Goal: Communication & Community: Answer question/provide support

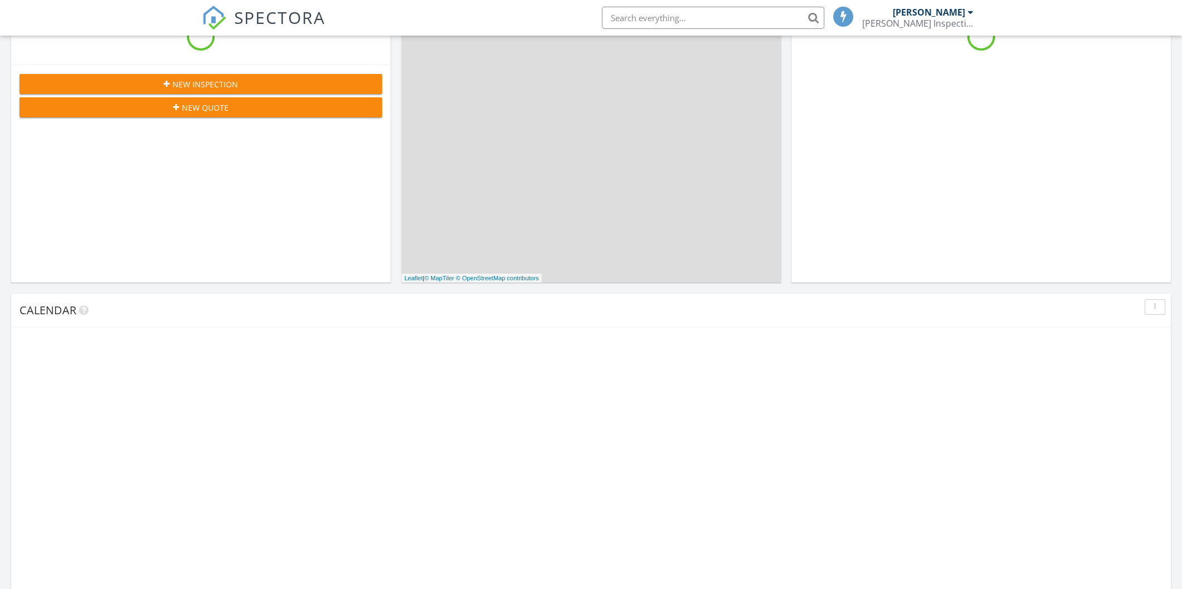
scroll to position [343, 0]
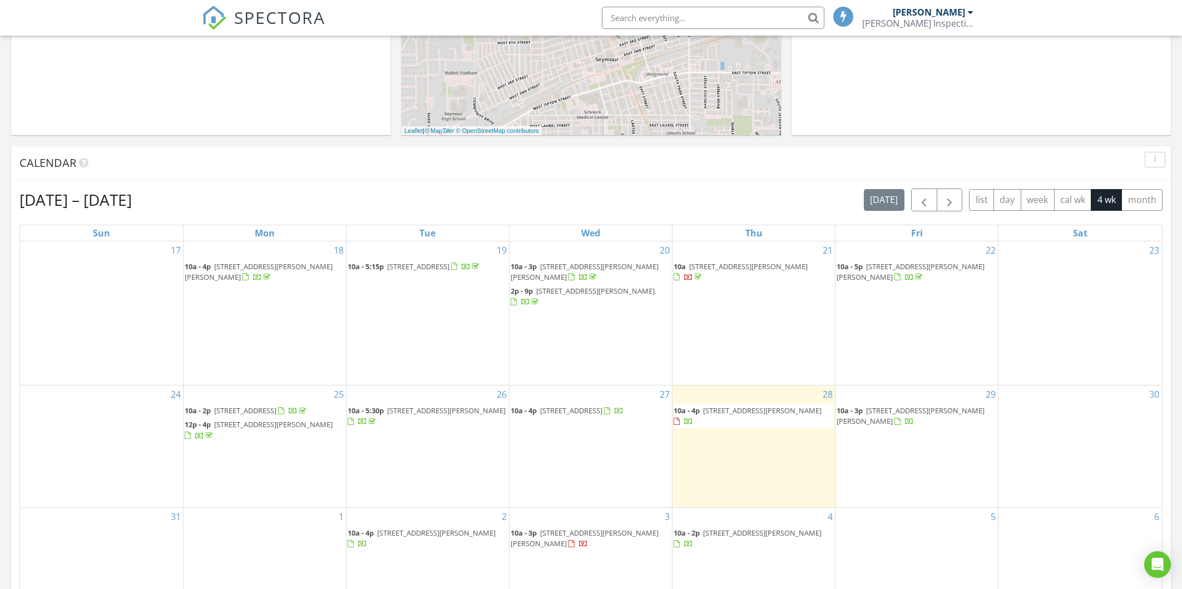
click at [768, 406] on span "500 Cara Ct, Seymour 47274" at bounding box center [762, 411] width 119 height 10
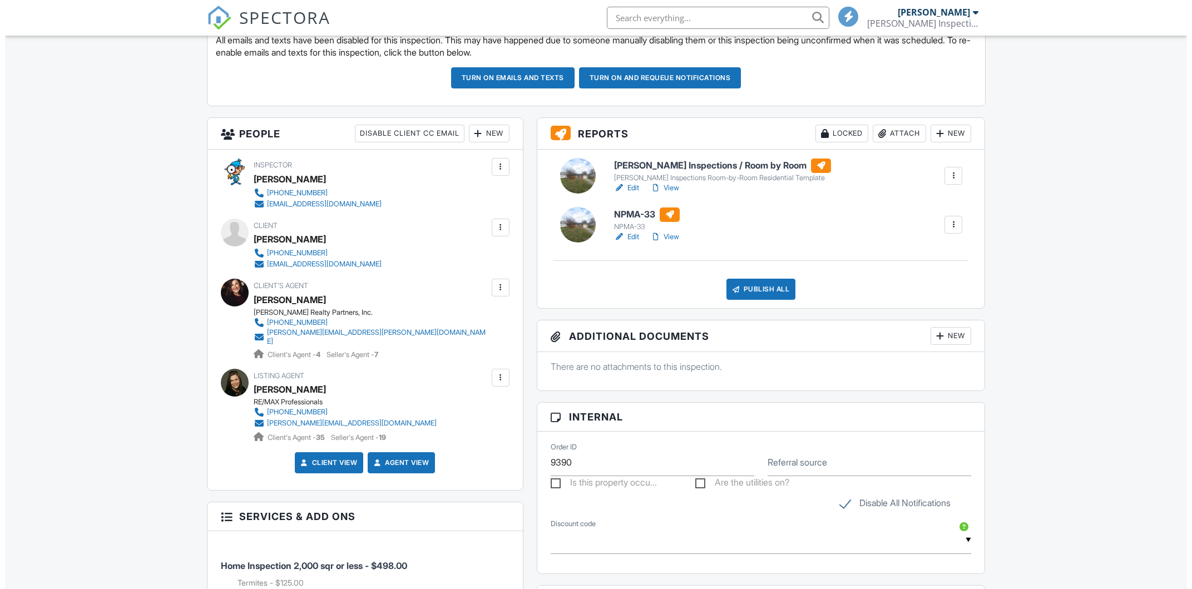
scroll to position [139, 0]
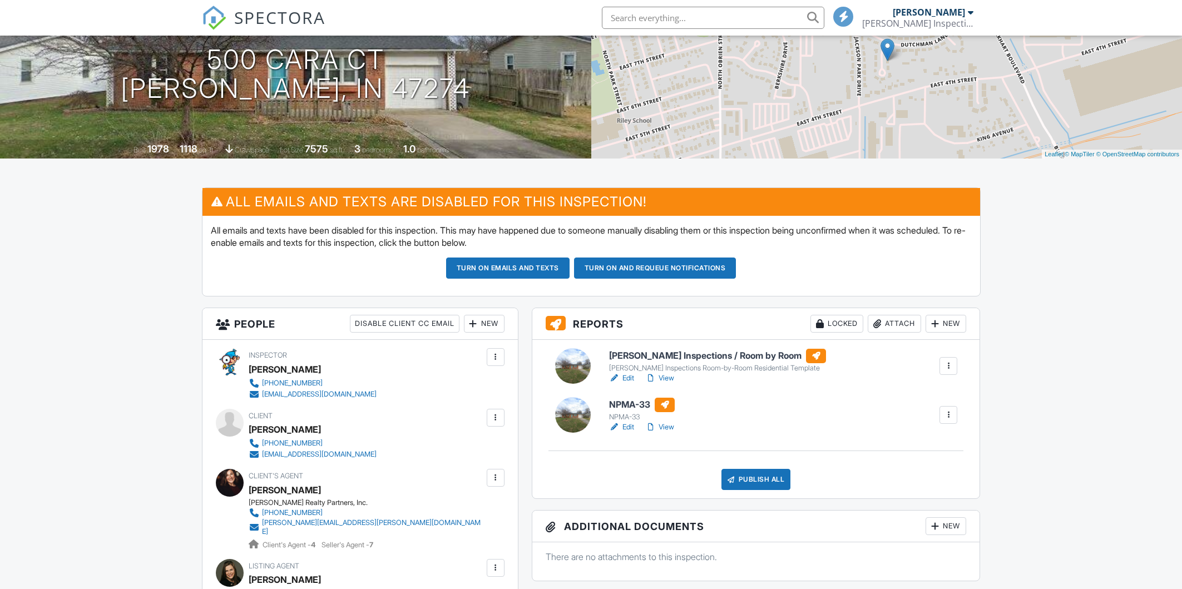
click at [491, 421] on div at bounding box center [495, 417] width 11 height 11
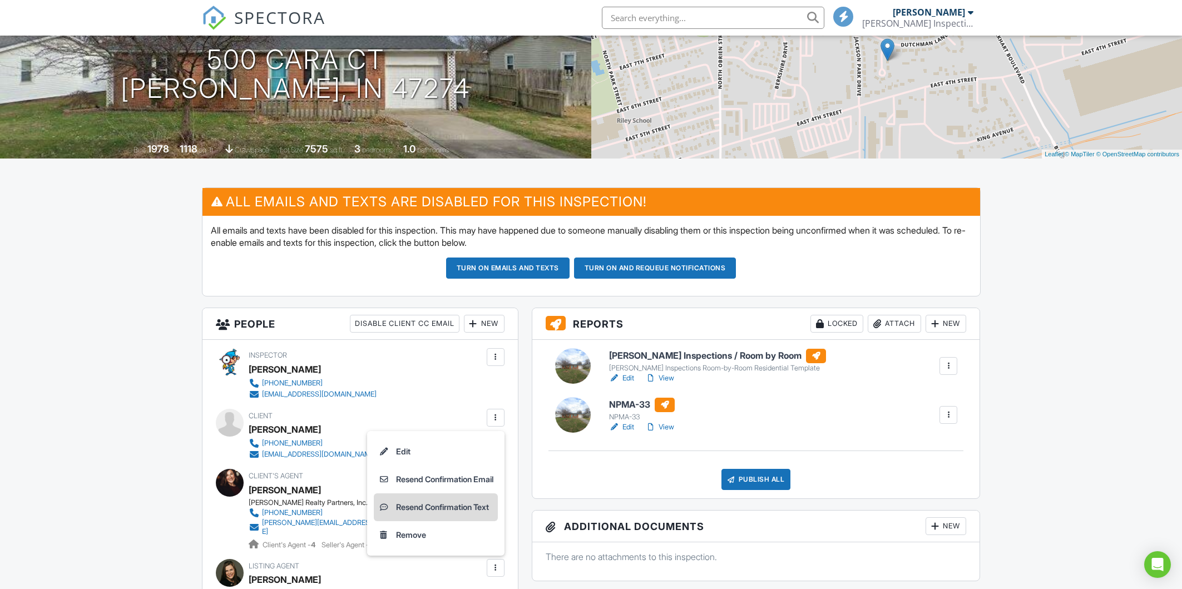
click at [452, 500] on li "Resend Confirmation Text" at bounding box center [436, 508] width 124 height 28
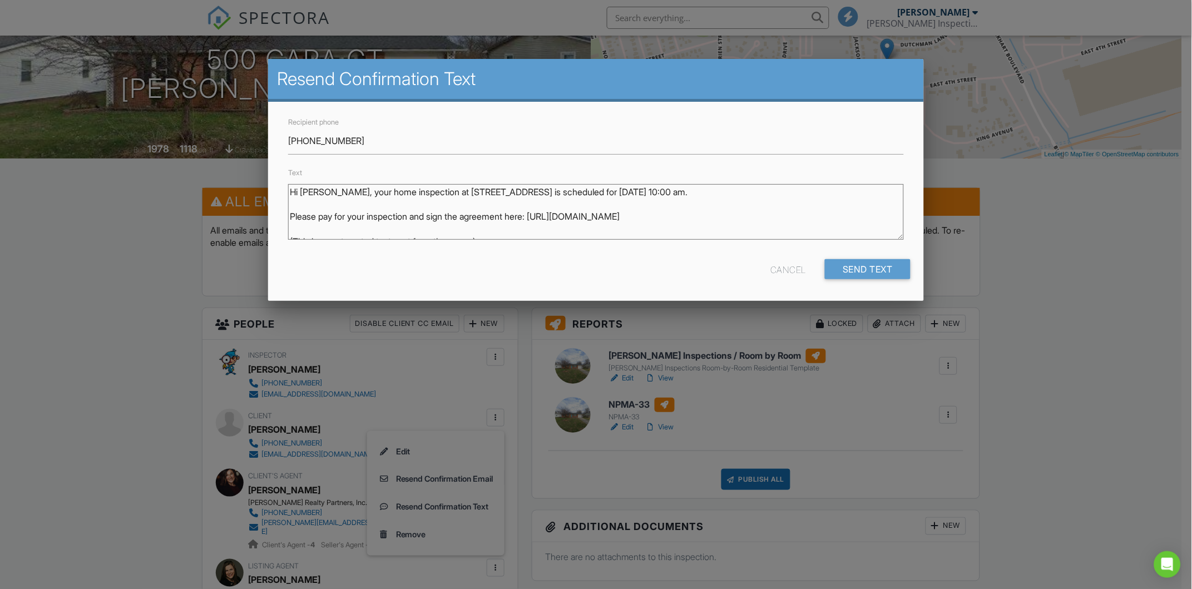
drag, startPoint x: 436, startPoint y: 217, endPoint x: 321, endPoint y: 219, distance: 115.2
click at [321, 219] on textarea "Hi [PERSON_NAME], your home inspection at [STREET_ADDRESS] is scheduled for [DA…" at bounding box center [596, 212] width 616 height 56
click at [692, 181] on div "Text Hi Elijah, your home inspection at 500 Cara Ct is scheduled for 08/28/2025…" at bounding box center [596, 207] width 629 height 82
click at [682, 189] on textarea "Hi Elijah, your home inspection at 500 Cara Ct is scheduled for 08/28/2025 at 1…" at bounding box center [596, 212] width 616 height 56
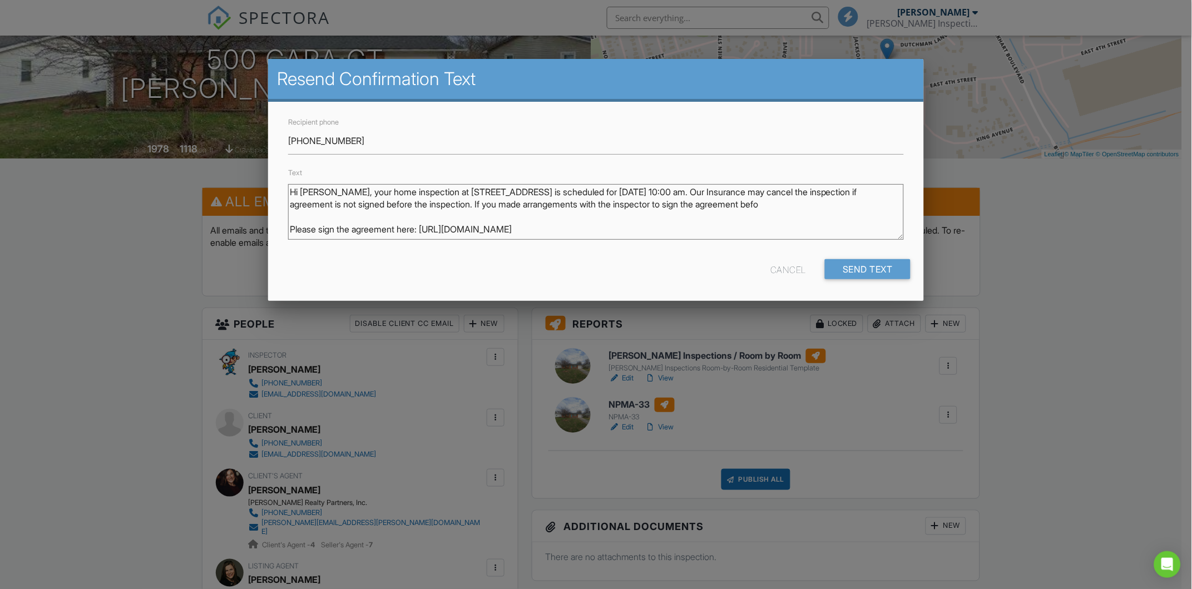
click at [633, 215] on textarea "Hi [PERSON_NAME], your home inspection at [STREET_ADDRESS] is scheduled for [DA…" at bounding box center [596, 212] width 616 height 56
click at [682, 199] on textarea "Hi [PERSON_NAME], your home inspection at [STREET_ADDRESS] is scheduled for [DA…" at bounding box center [596, 212] width 616 height 56
click at [723, 213] on textarea "Hi [PERSON_NAME], your home inspection at [STREET_ADDRESS] is scheduled for [DA…" at bounding box center [596, 212] width 616 height 56
click at [660, 204] on textarea "Hi [PERSON_NAME], your home inspection at [STREET_ADDRESS] is scheduled for [DA…" at bounding box center [596, 212] width 616 height 56
click at [659, 204] on textarea "Hi [PERSON_NAME], your home inspection at [STREET_ADDRESS] is scheduled for [DA…" at bounding box center [596, 212] width 616 height 56
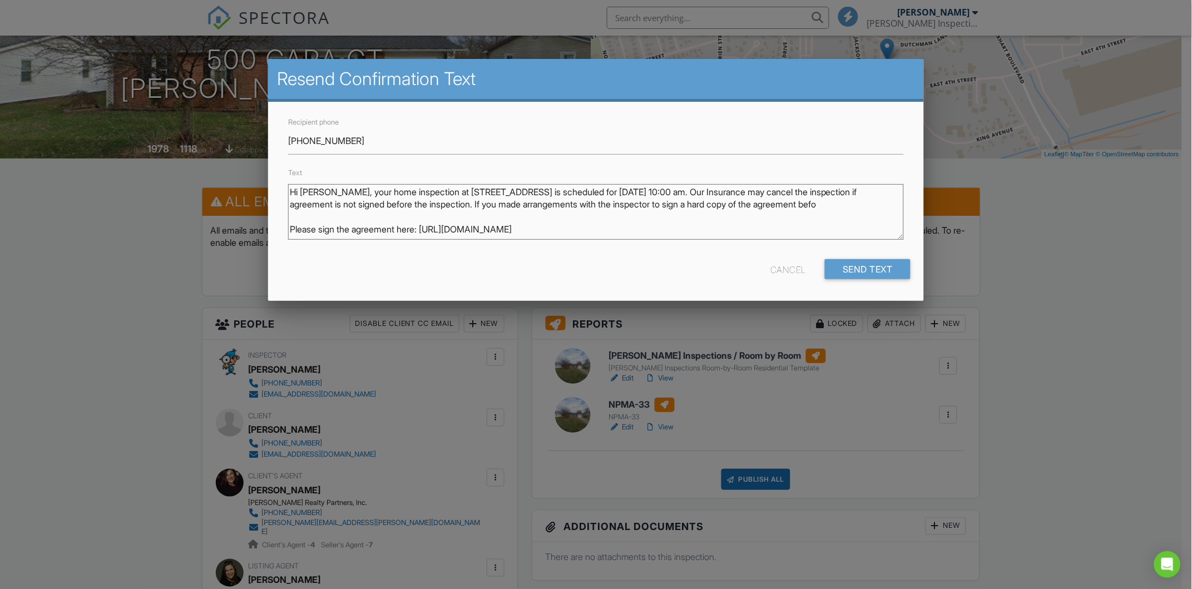
click at [781, 206] on textarea "Hi [PERSON_NAME], your home inspection at [STREET_ADDRESS] is scheduled for [DA…" at bounding box center [596, 212] width 616 height 56
click at [728, 199] on textarea "Hi [PERSON_NAME], your home inspection at [STREET_ADDRESS] is scheduled for [DA…" at bounding box center [596, 212] width 616 height 56
click at [725, 186] on textarea "Hi [PERSON_NAME], your home inspection at [STREET_ADDRESS] is scheduled for [DA…" at bounding box center [596, 212] width 616 height 56
click at [775, 185] on textarea "Hi [PERSON_NAME], your home inspection at [STREET_ADDRESS] is scheduled for [DA…" at bounding box center [596, 212] width 616 height 56
drag, startPoint x: 603, startPoint y: 190, endPoint x: 421, endPoint y: 183, distance: 182.1
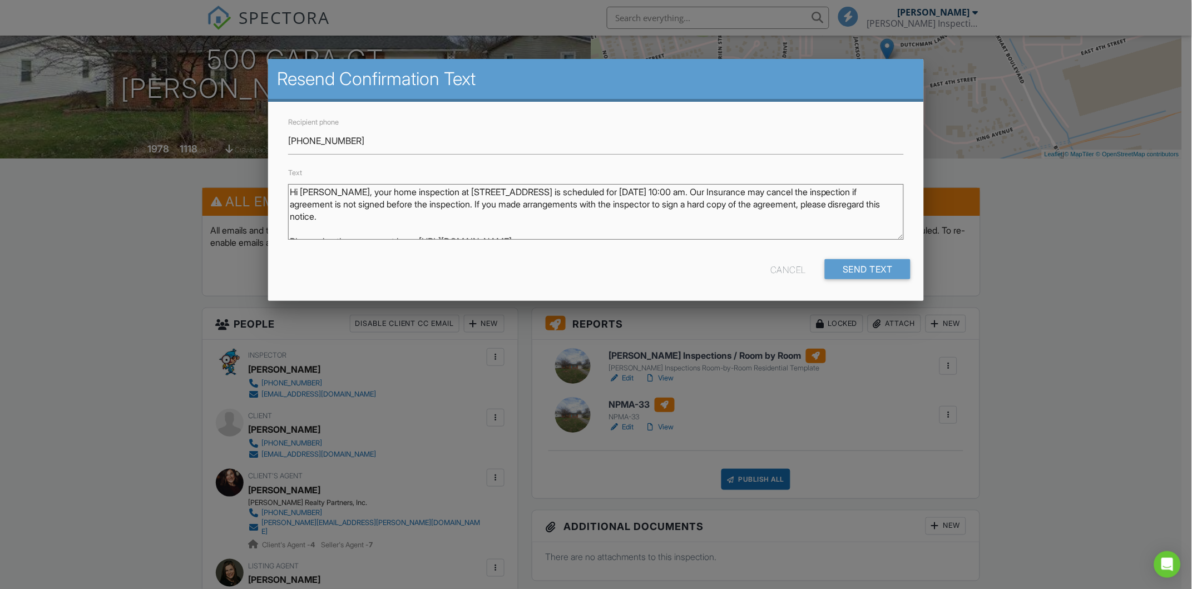
click at [421, 184] on textarea "Hi [PERSON_NAME], your home inspection at [STREET_ADDRESS] is scheduled for [DA…" at bounding box center [596, 212] width 616 height 56
click at [477, 227] on textarea "Hi [PERSON_NAME], your home inspection at [STREET_ADDRESS] is scheduled for [DA…" at bounding box center [596, 212] width 616 height 56
click at [472, 189] on textarea "Hi [PERSON_NAME], your home inspection at [STREET_ADDRESS] is scheduled for [DA…" at bounding box center [596, 212] width 616 height 56
drag, startPoint x: 627, startPoint y: 207, endPoint x: 632, endPoint y: 204, distance: 6.0
click at [628, 206] on textarea "Hi [PERSON_NAME], your home inspection at [STREET_ADDRESS] is scheduled for [DA…" at bounding box center [596, 212] width 616 height 56
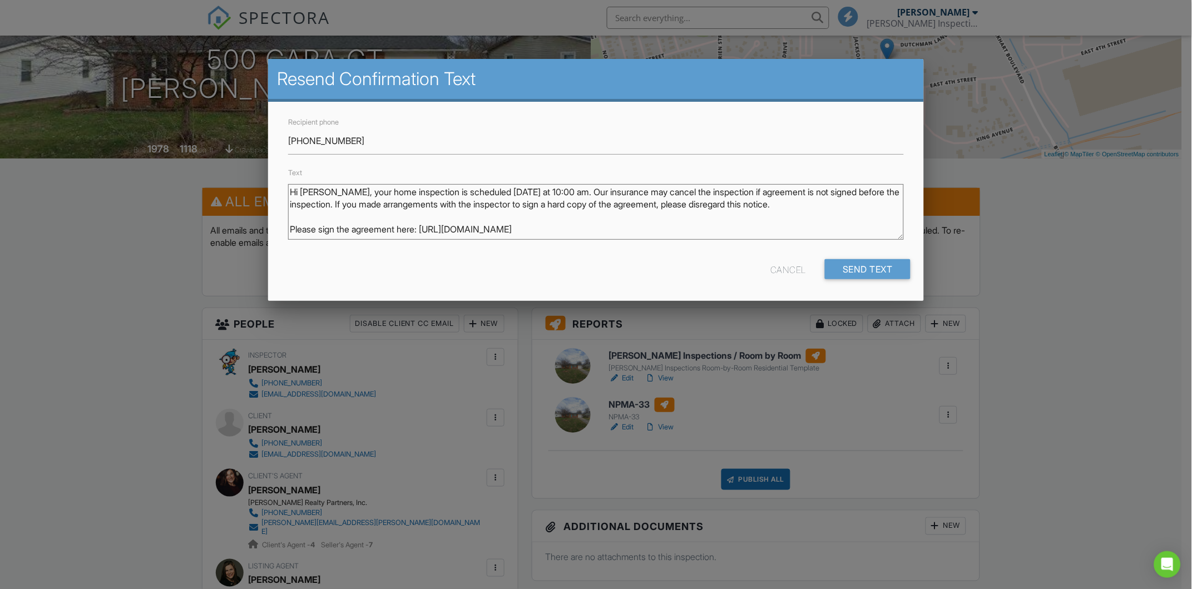
click at [673, 208] on textarea "Hi [PERSON_NAME], your home inspection at [STREET_ADDRESS] is scheduled for [DA…" at bounding box center [596, 212] width 616 height 56
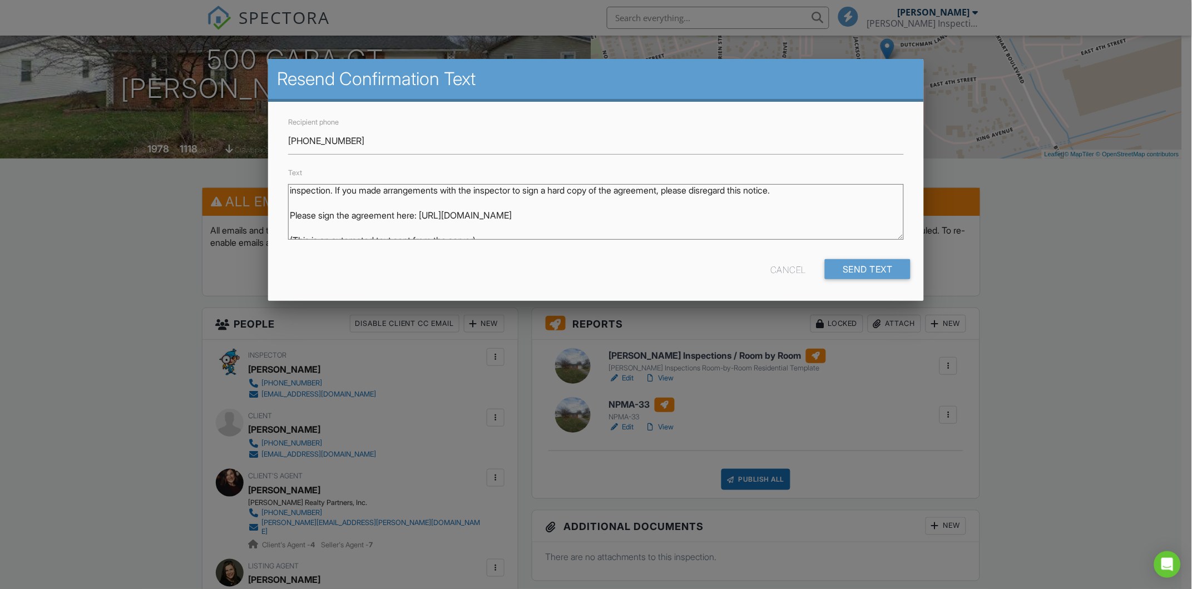
scroll to position [0, 0]
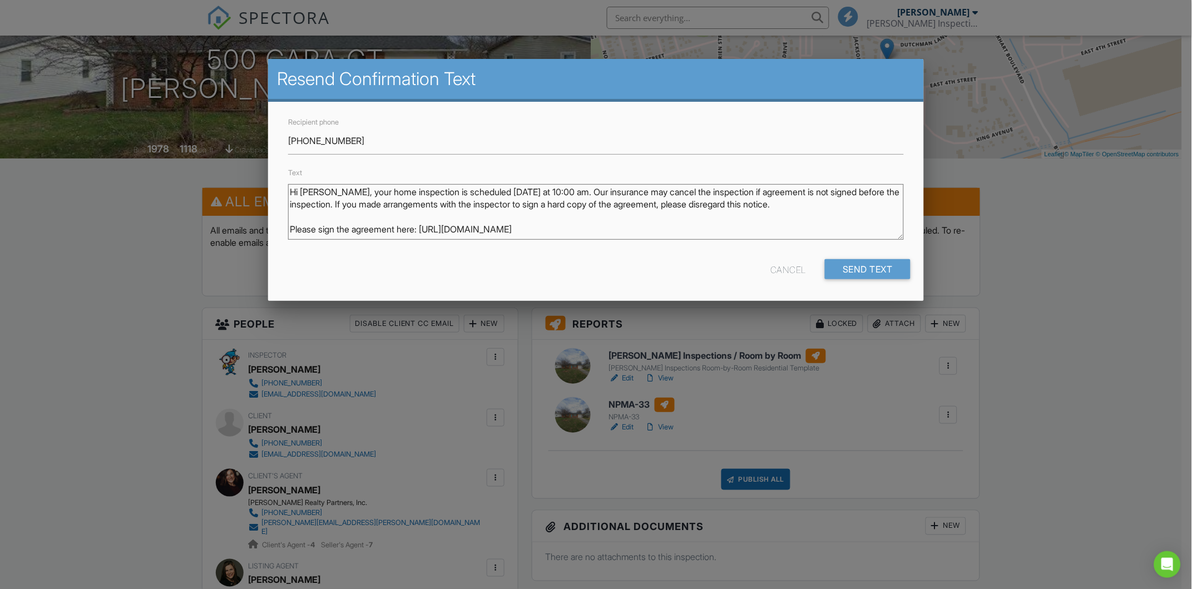
click at [555, 188] on textarea "Hi [PERSON_NAME], your home inspection at [STREET_ADDRESS] is scheduled for [DA…" at bounding box center [596, 212] width 616 height 56
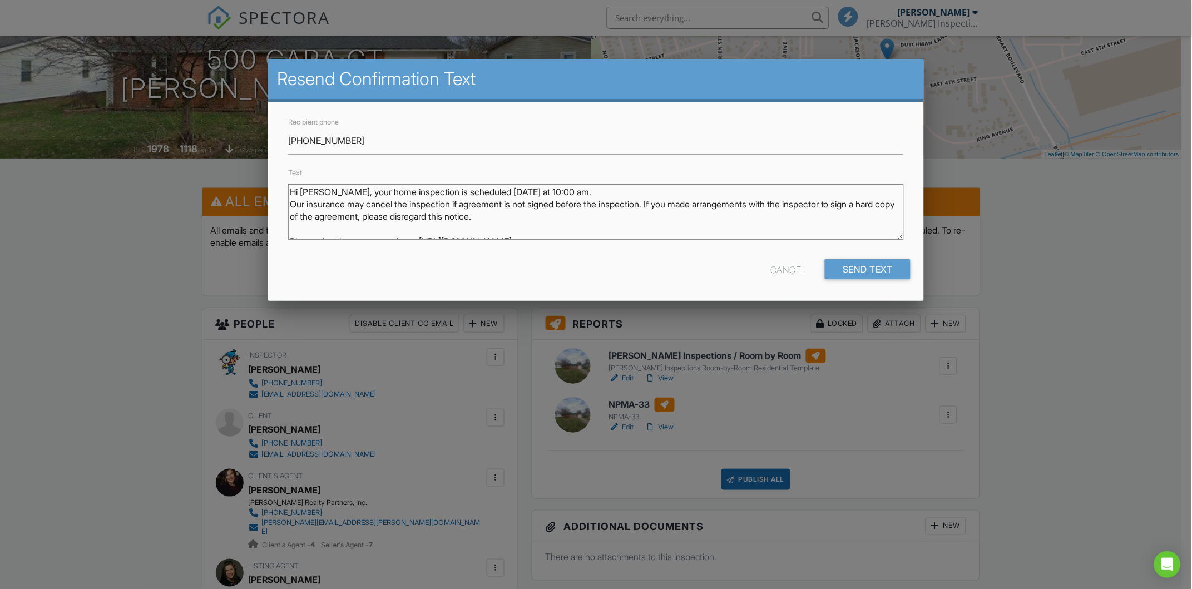
click at [602, 213] on textarea "Hi [PERSON_NAME], your home inspection at [STREET_ADDRESS] is scheduled for [DA…" at bounding box center [596, 212] width 616 height 56
click at [667, 203] on textarea "Hi [PERSON_NAME], your home inspection at [STREET_ADDRESS] is scheduled for [DA…" at bounding box center [596, 212] width 616 height 56
click at [762, 215] on textarea "Hi [PERSON_NAME], your home inspection at [STREET_ADDRESS] is scheduled for [DA…" at bounding box center [596, 212] width 616 height 56
click at [747, 210] on textarea "Hi [PERSON_NAME], your home inspection at [STREET_ADDRESS] is scheduled for [DA…" at bounding box center [596, 212] width 616 height 56
click at [723, 195] on textarea "Hi [PERSON_NAME], your home inspection at [STREET_ADDRESS] is scheduled for [DA…" at bounding box center [596, 212] width 616 height 56
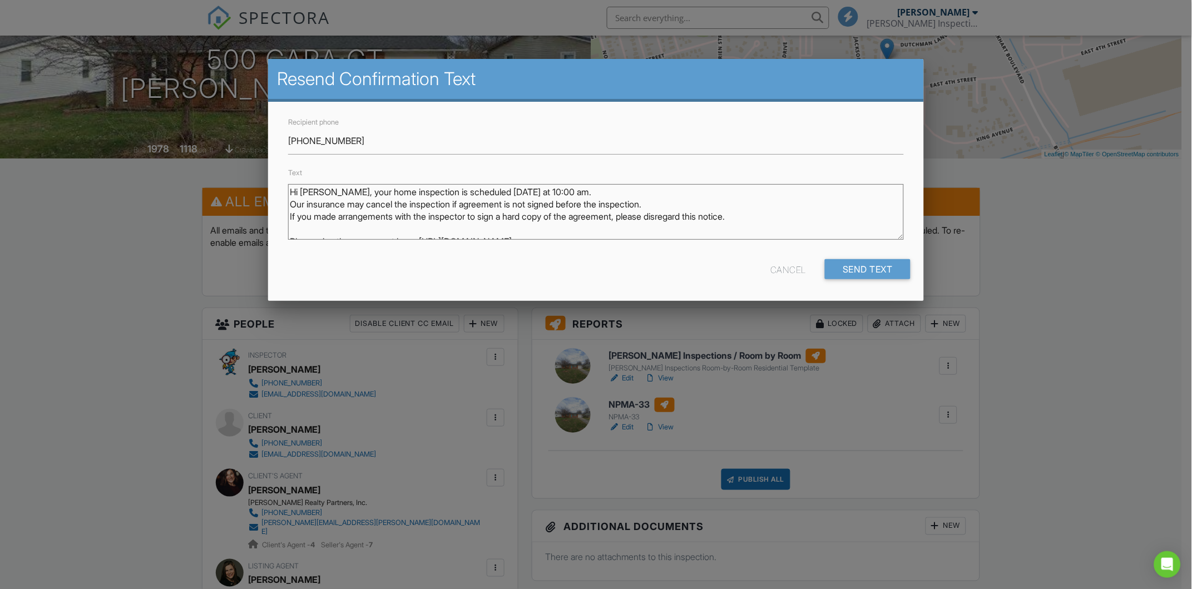
click at [720, 203] on textarea "Hi [PERSON_NAME], your home inspection at [STREET_ADDRESS] is scheduled for [DA…" at bounding box center [596, 212] width 616 height 56
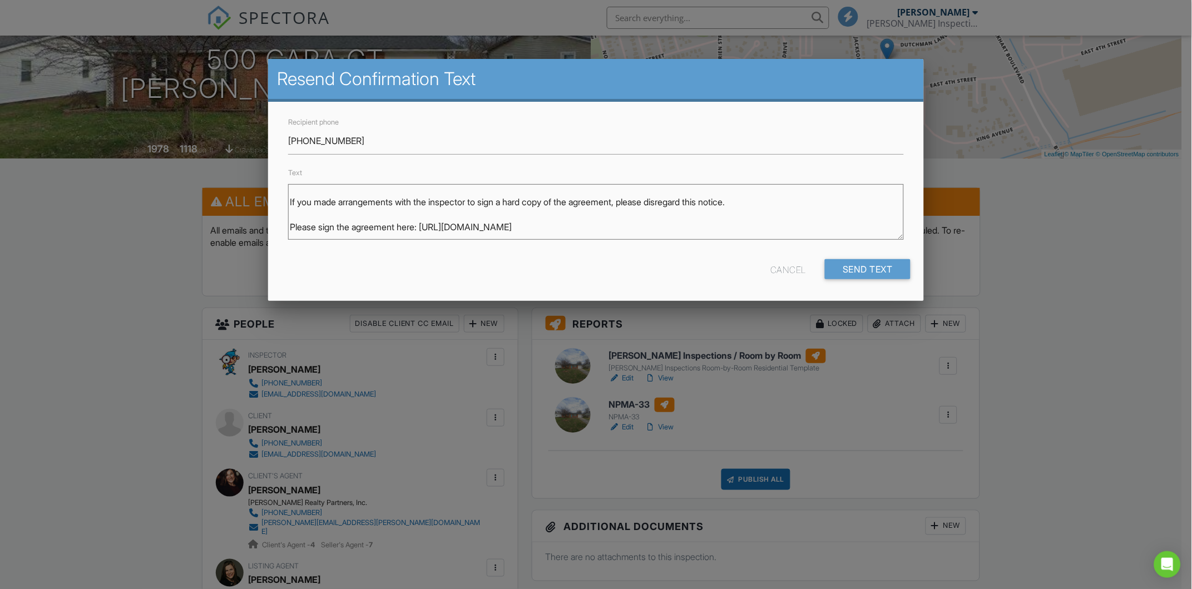
scroll to position [2, 0]
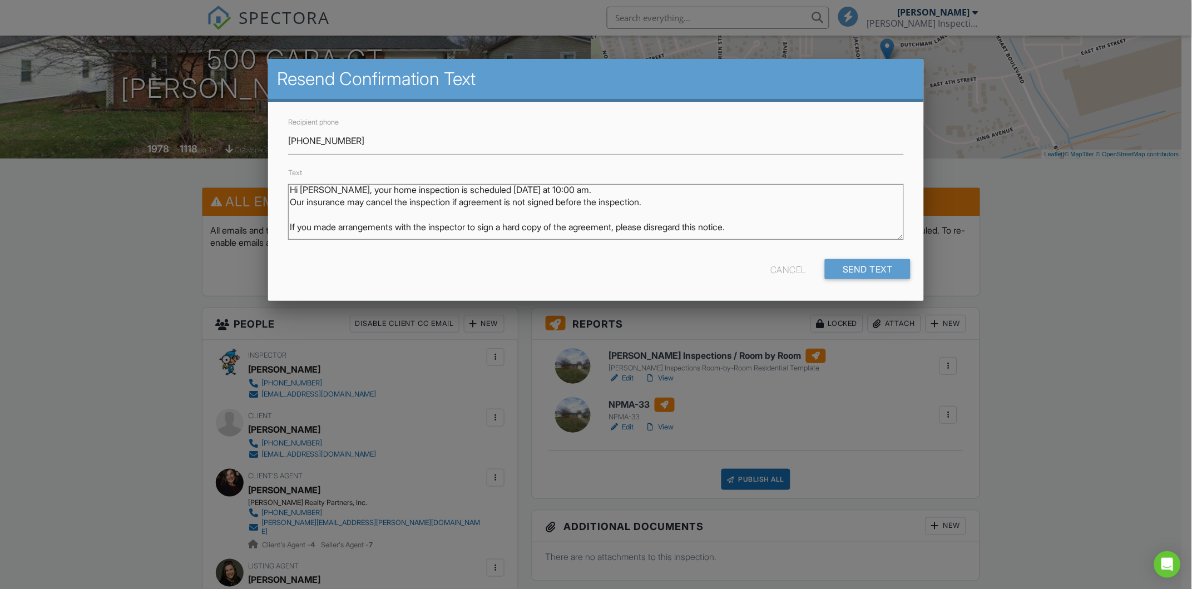
click at [799, 219] on textarea "Hi [PERSON_NAME], your home inspection at [STREET_ADDRESS] is scheduled for [DA…" at bounding box center [596, 212] width 616 height 56
click at [610, 184] on textarea "Hi [PERSON_NAME], your home inspection at [STREET_ADDRESS] is scheduled for [DA…" at bounding box center [596, 212] width 616 height 56
click at [805, 227] on textarea "Hi [PERSON_NAME], your home inspection at [STREET_ADDRESS] is scheduled for [DA…" at bounding box center [596, 212] width 616 height 56
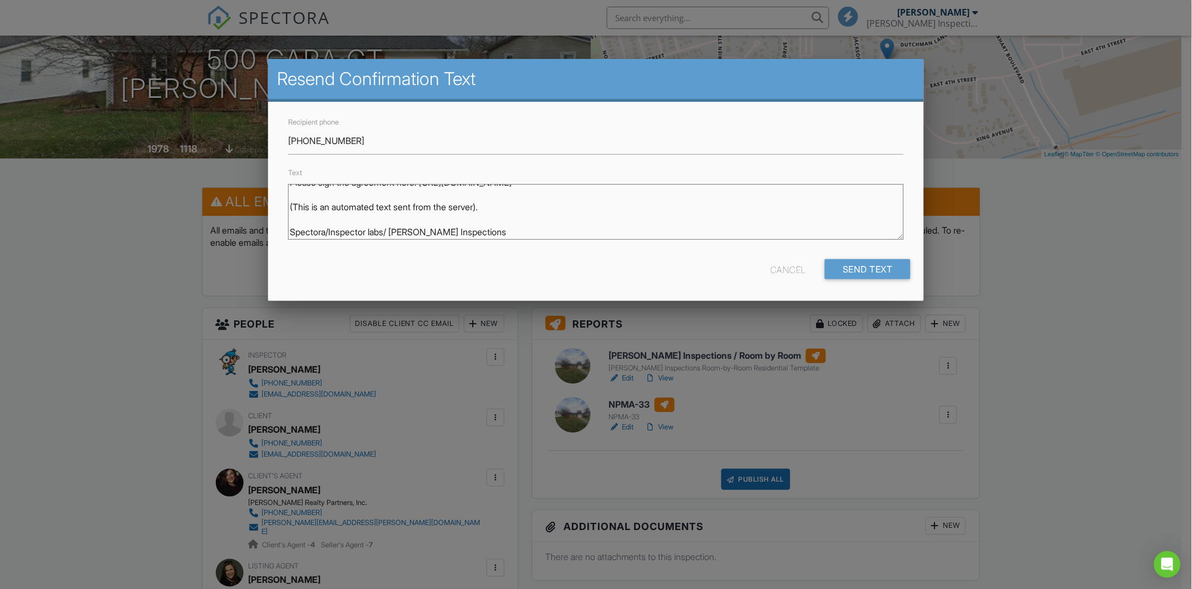
drag, startPoint x: 784, startPoint y: 227, endPoint x: 467, endPoint y: 238, distance: 316.8
click at [467, 238] on textarea "Hi [PERSON_NAME], your home inspection at [STREET_ADDRESS] is scheduled for [DA…" at bounding box center [596, 212] width 616 height 56
click at [596, 210] on textarea "Hi [PERSON_NAME], your home inspection at [STREET_ADDRESS] is scheduled for [DA…" at bounding box center [596, 212] width 616 height 56
drag, startPoint x: 742, startPoint y: 225, endPoint x: 290, endPoint y: 231, distance: 451.8
click at [292, 231] on textarea "Hi [PERSON_NAME], your home inspection at [STREET_ADDRESS] is scheduled for [DA…" at bounding box center [596, 212] width 616 height 56
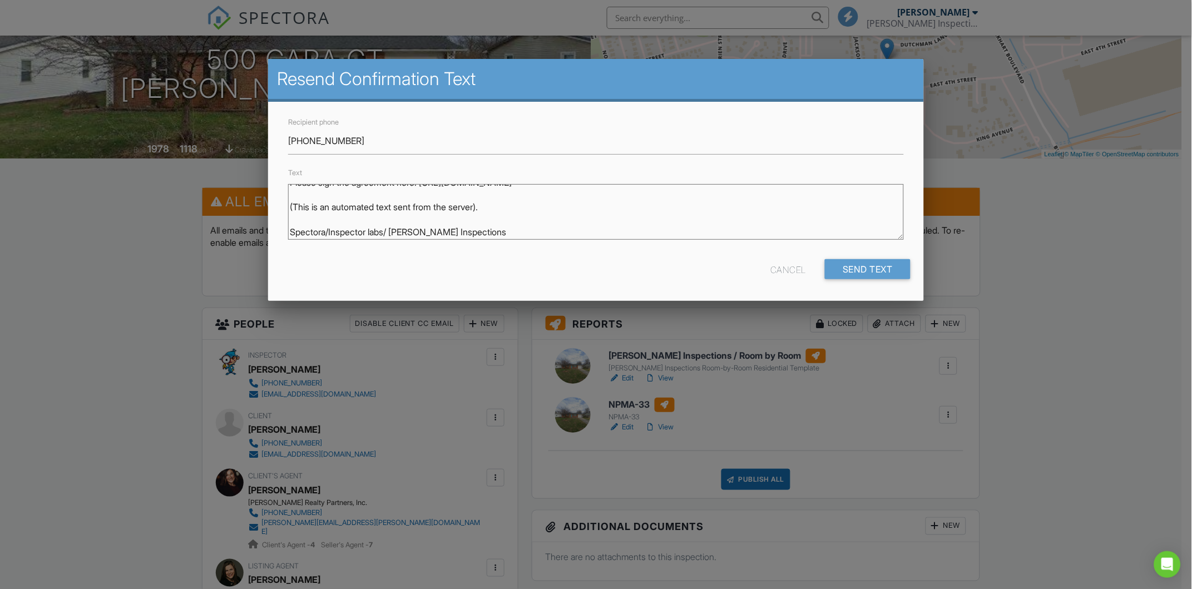
click at [580, 221] on textarea "Hi [PERSON_NAME], your home inspection at [STREET_ADDRESS] is scheduled for [DA…" at bounding box center [596, 212] width 616 height 56
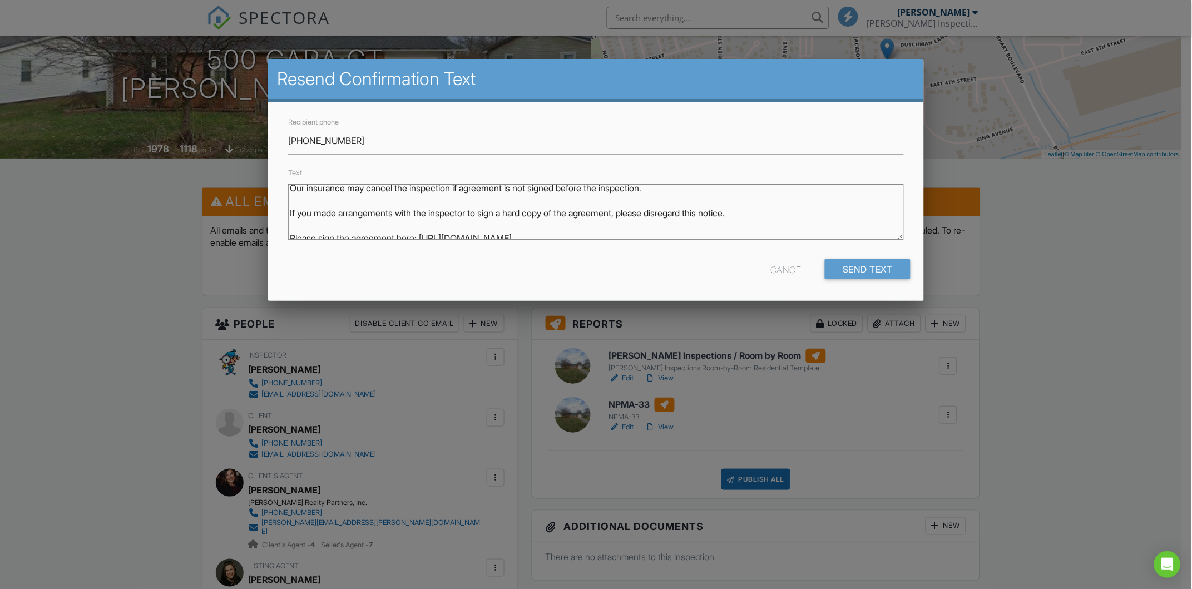
click at [795, 226] on textarea "Hi [PERSON_NAME], your home inspection at [STREET_ADDRESS] is scheduled for [DA…" at bounding box center [596, 212] width 616 height 56
drag, startPoint x: 790, startPoint y: 216, endPoint x: 245, endPoint y: 213, distance: 544.7
drag, startPoint x: 367, startPoint y: 219, endPoint x: 352, endPoint y: 218, distance: 14.5
click at [352, 218] on textarea "Hi [PERSON_NAME], your home inspection at [STREET_ADDRESS] is scheduled for [DA…" at bounding box center [596, 212] width 616 height 56
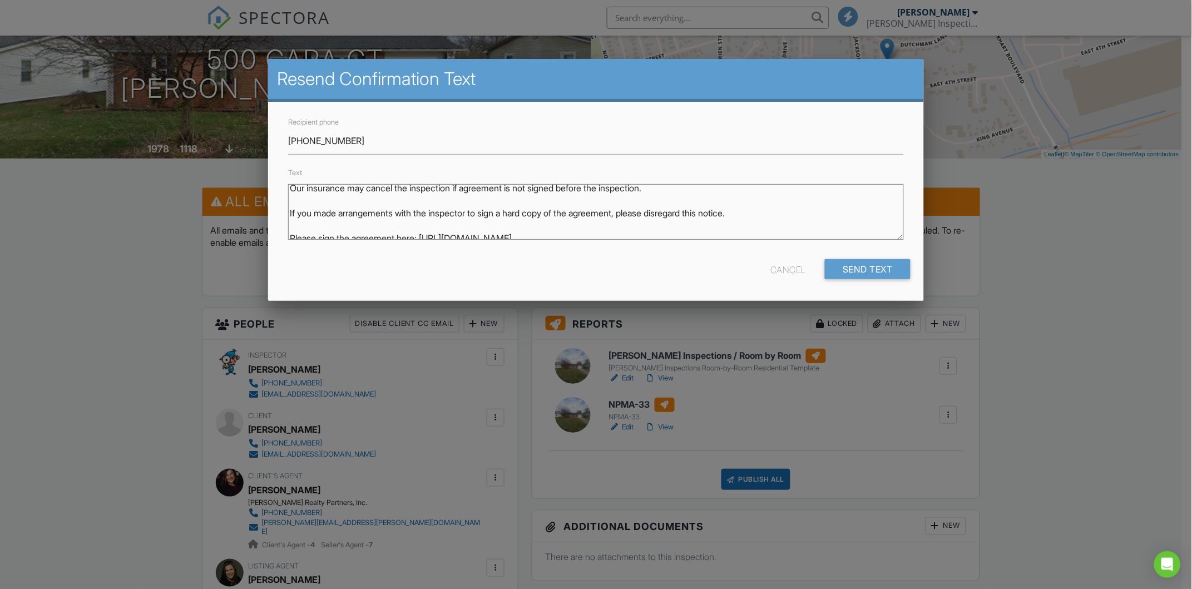
drag, startPoint x: 770, startPoint y: 208, endPoint x: 276, endPoint y: 211, distance: 493.5
click at [276, 211] on div "Recipient phone 812-498-7679 Text Hi Elijah, your home inspection at 500 Cara C…" at bounding box center [596, 201] width 656 height 199
click at [522, 185] on textarea "Hi [PERSON_NAME], your home inspection at [STREET_ADDRESS] is scheduled for [DA…" at bounding box center [596, 212] width 616 height 56
click at [686, 191] on textarea "Hi [PERSON_NAME], your home inspection at [STREET_ADDRESS] is scheduled for [DA…" at bounding box center [596, 212] width 616 height 56
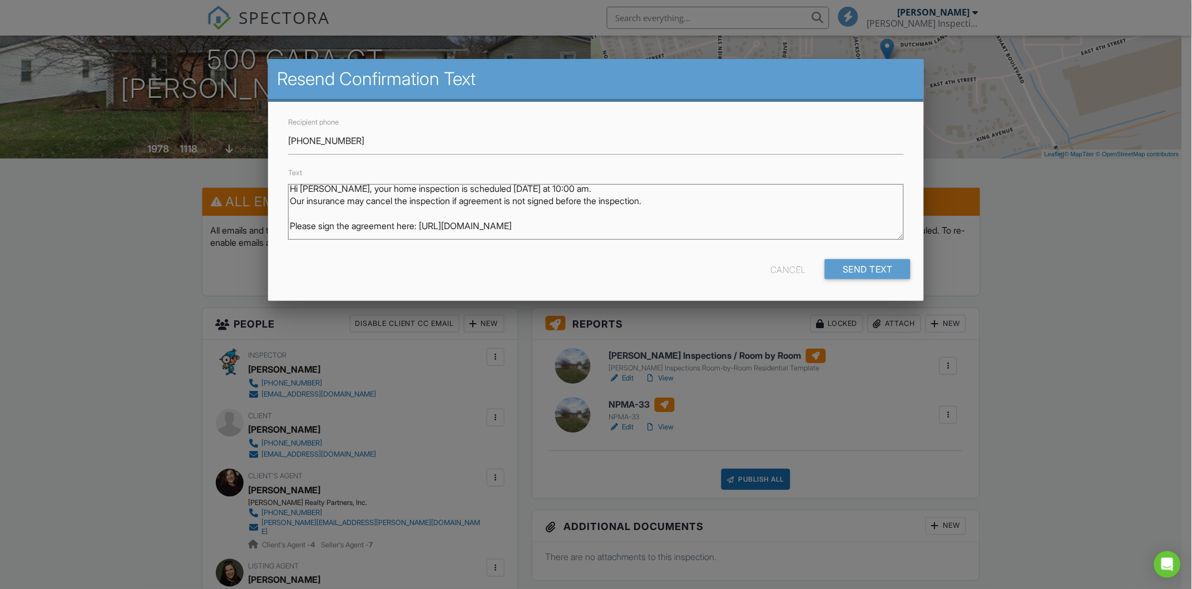
drag, startPoint x: 310, startPoint y: 202, endPoint x: 287, endPoint y: 202, distance: 23.4
click at [287, 202] on div "Text Hi Elijah, your home inspection at 500 Cara Ct is scheduled for 08/28/2025…" at bounding box center [596, 207] width 629 height 82
click at [615, 217] on textarea "Hi [PERSON_NAME], your home inspection at [STREET_ADDRESS] is scheduled for [DA…" at bounding box center [596, 212] width 616 height 56
click at [618, 223] on textarea "Hi [PERSON_NAME], your home inspection at [STREET_ADDRESS] is scheduled for [DA…" at bounding box center [596, 212] width 616 height 56
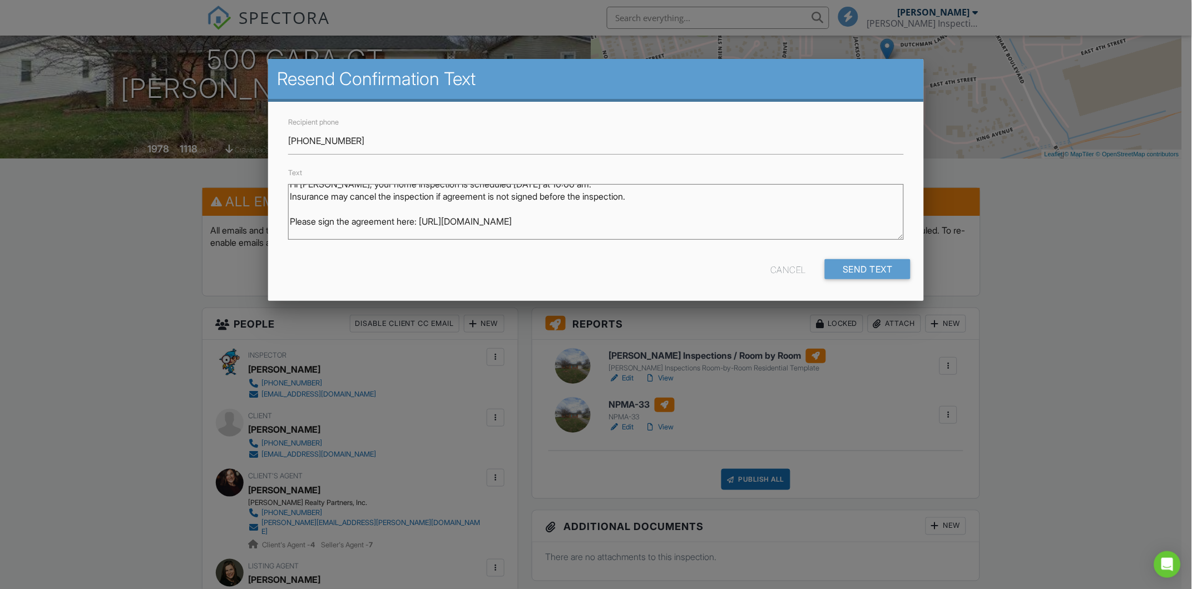
paste textarea "If you made arrangements with the inspector to sign a hard copy of the agreemen…"
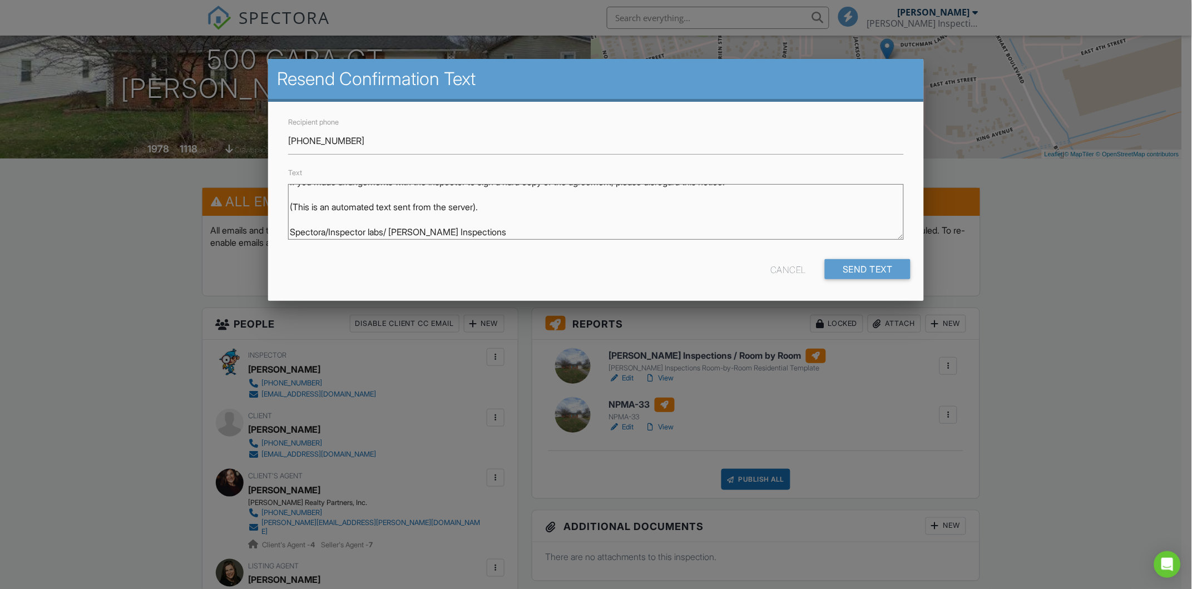
scroll to position [0, 0]
type textarea "Hi [PERSON_NAME], your home inspection is scheduled [DATE] at 10:00 am. Insuran…"
click at [863, 269] on input "Send Text" at bounding box center [868, 269] width 86 height 20
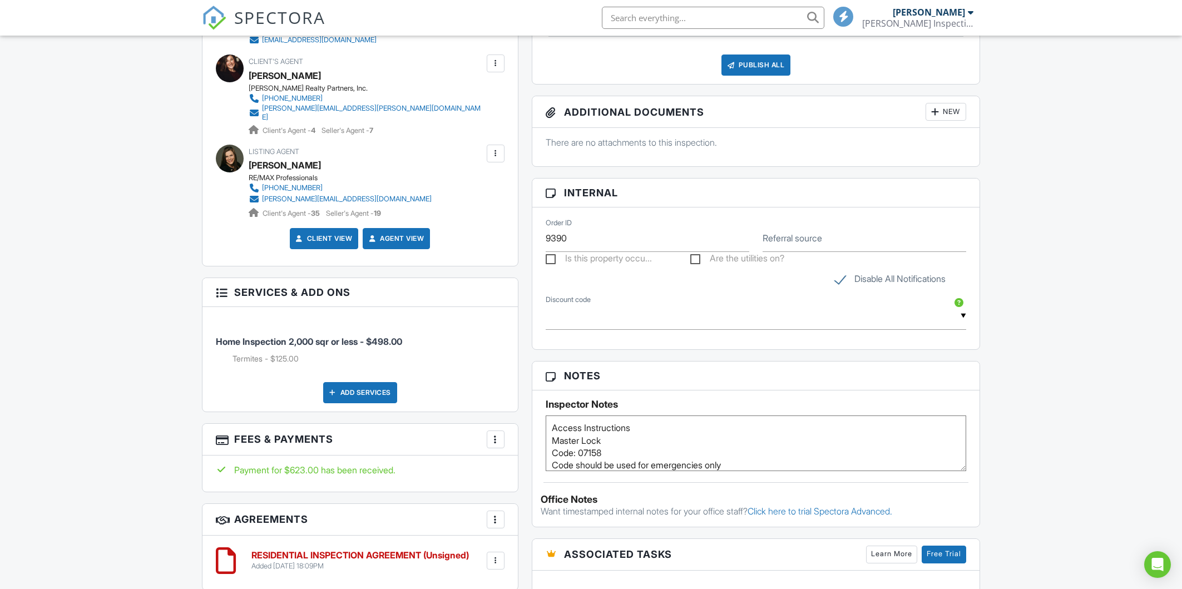
scroll to position [765, 0]
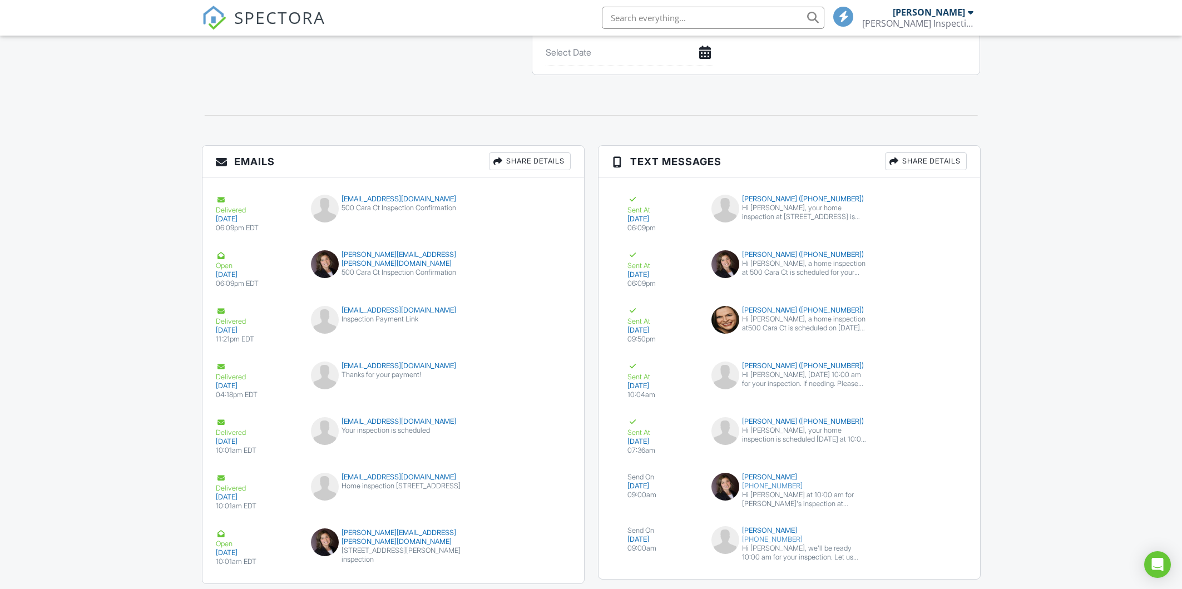
scroll to position [1358, 0]
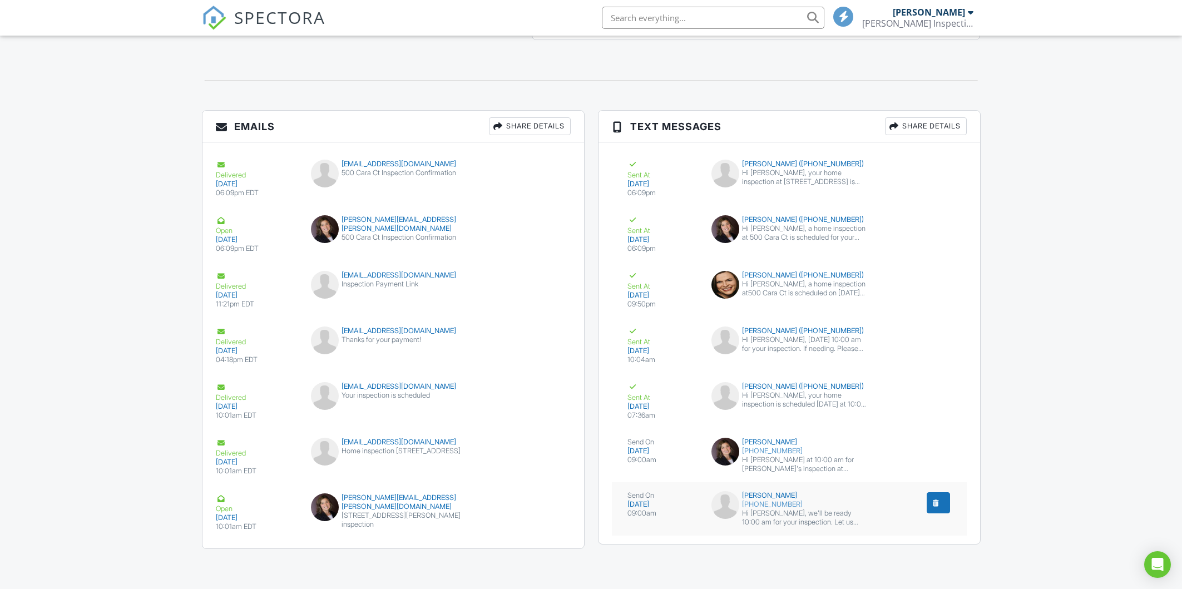
click at [841, 525] on div "Hi Elijah, we'll be ready 10:00 am for your inspection. Let us know if you can …" at bounding box center [804, 518] width 125 height 18
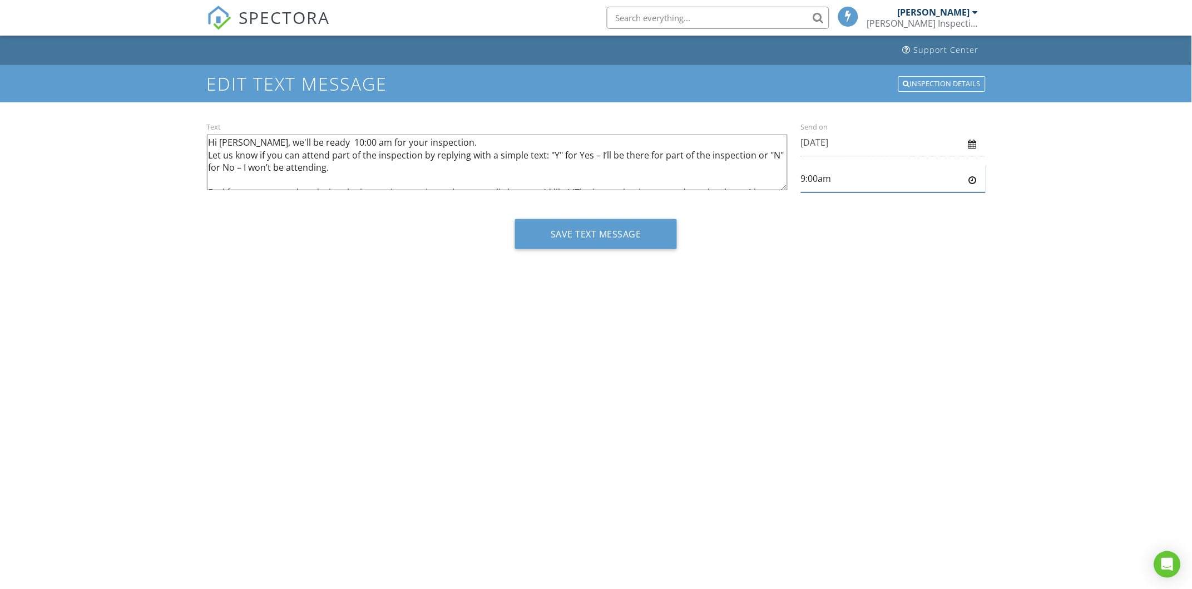
click at [823, 175] on input "9:00am" at bounding box center [893, 178] width 185 height 27
click at [820, 204] on body "SPECTORA Douglas Kloeker Kloeker Inspections Role: Inspector Change Role Dashbo…" at bounding box center [596, 290] width 1192 height 581
click at [811, 176] on input "8:30am" at bounding box center [893, 178] width 185 height 27
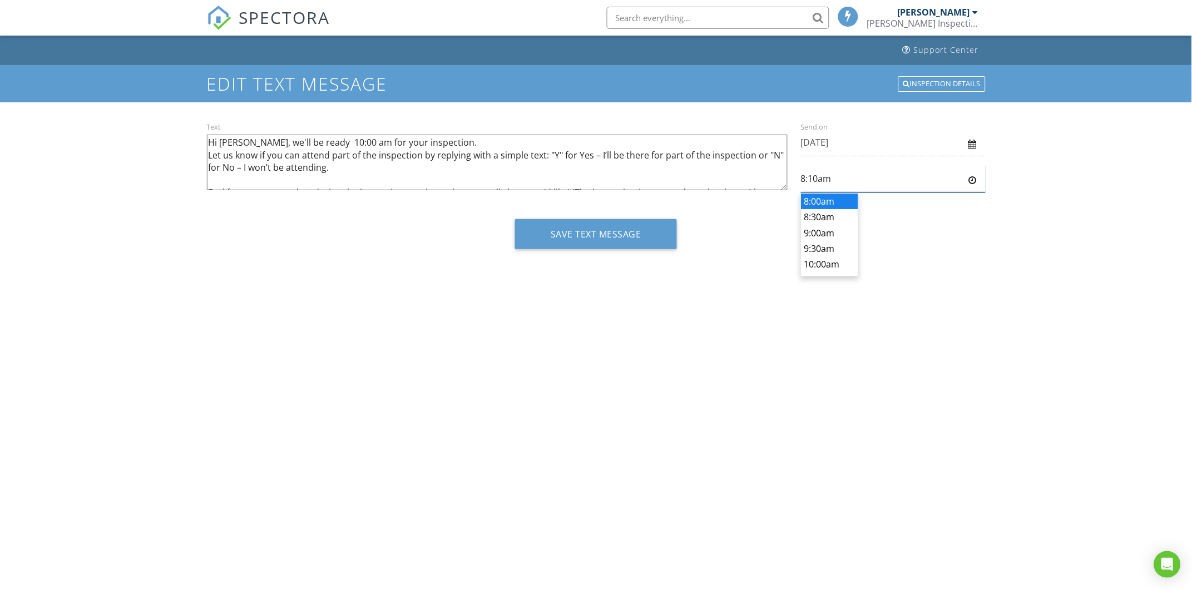
type input "8:10am"
drag, startPoint x: 1001, startPoint y: 253, endPoint x: 1003, endPoint y: 269, distance: 16.3
click at [1003, 253] on div "Support Center Edit Text Message Inspection Details Text Hi Elijah, we'll be re…" at bounding box center [596, 161] width 1192 height 251
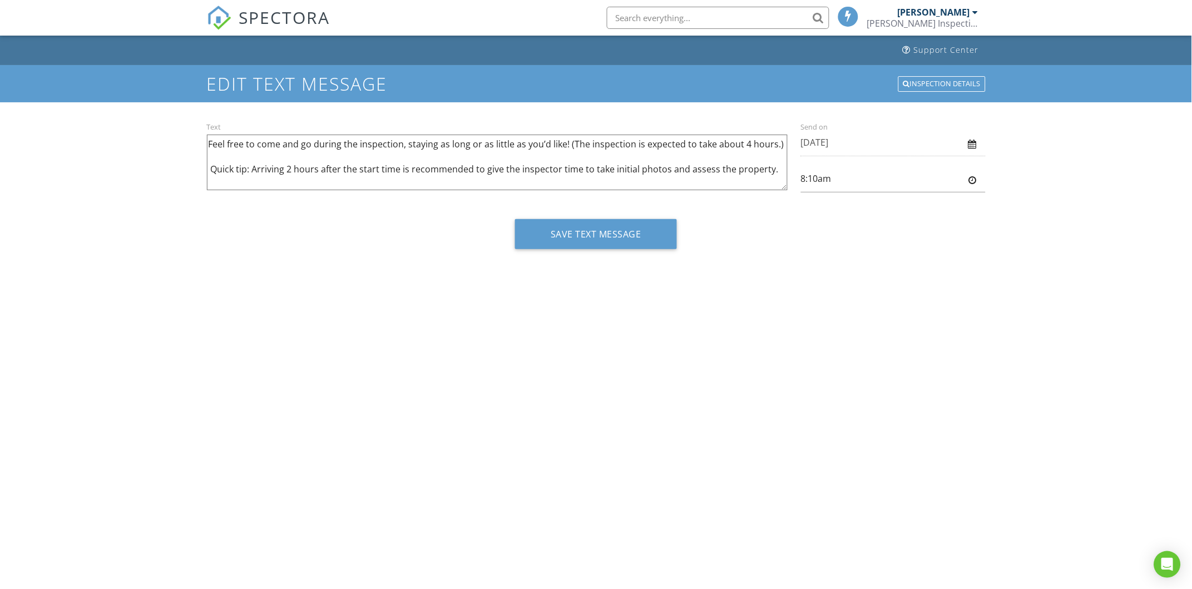
scroll to position [69, 0]
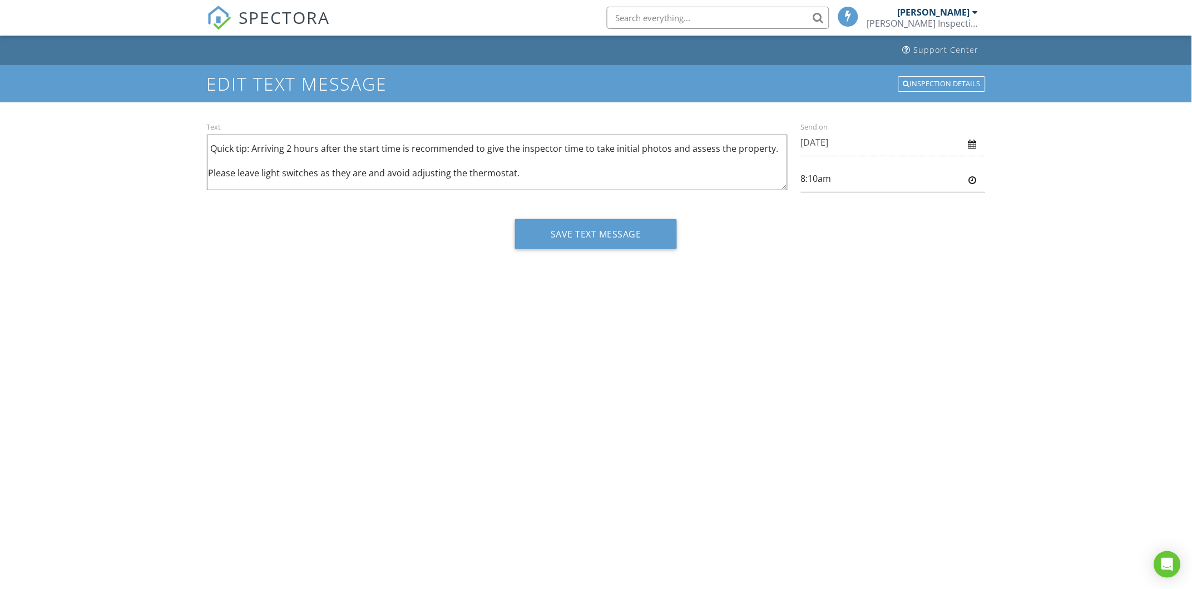
drag, startPoint x: 773, startPoint y: 159, endPoint x: 211, endPoint y: 156, distance: 562.0
click at [211, 156] on textarea "Hi [PERSON_NAME], we'll be ready 10:00 am for your inspection. Let us know if y…" at bounding box center [497, 163] width 581 height 56
drag, startPoint x: 272, startPoint y: 153, endPoint x: 239, endPoint y: 165, distance: 34.8
click at [235, 167] on textarea "Hi [PERSON_NAME], we'll be ready 10:00 am for your inspection. Let us know if y…" at bounding box center [497, 163] width 581 height 56
click at [635, 185] on textarea "Hi Elijah, we'll be ready 10:00 am for your inspection. Let us know if you can …" at bounding box center [497, 163] width 581 height 56
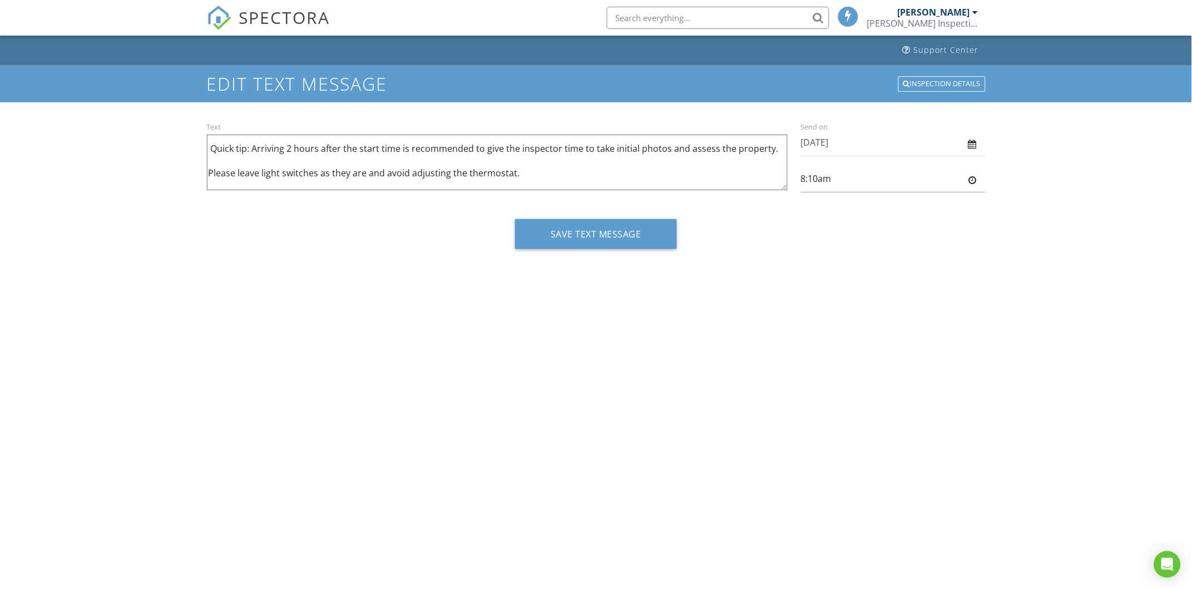
drag, startPoint x: 775, startPoint y: 162, endPoint x: 211, endPoint y: 156, distance: 564.2
click at [211, 156] on textarea "Hi Elijah, we'll be ready 10:00 am for your inspection. Let us know if you can …" at bounding box center [497, 163] width 581 height 56
click at [269, 177] on textarea "Hi Elijah, we'll be ready 10:00 am for your inspection. Let us know if you can …" at bounding box center [497, 163] width 581 height 56
drag, startPoint x: 253, startPoint y: 156, endPoint x: 215, endPoint y: 153, distance: 38.5
click at [215, 153] on textarea "Hi Elijah, we'll be ready 10:00 am for your inspection. Let us know if you can …" at bounding box center [497, 163] width 581 height 56
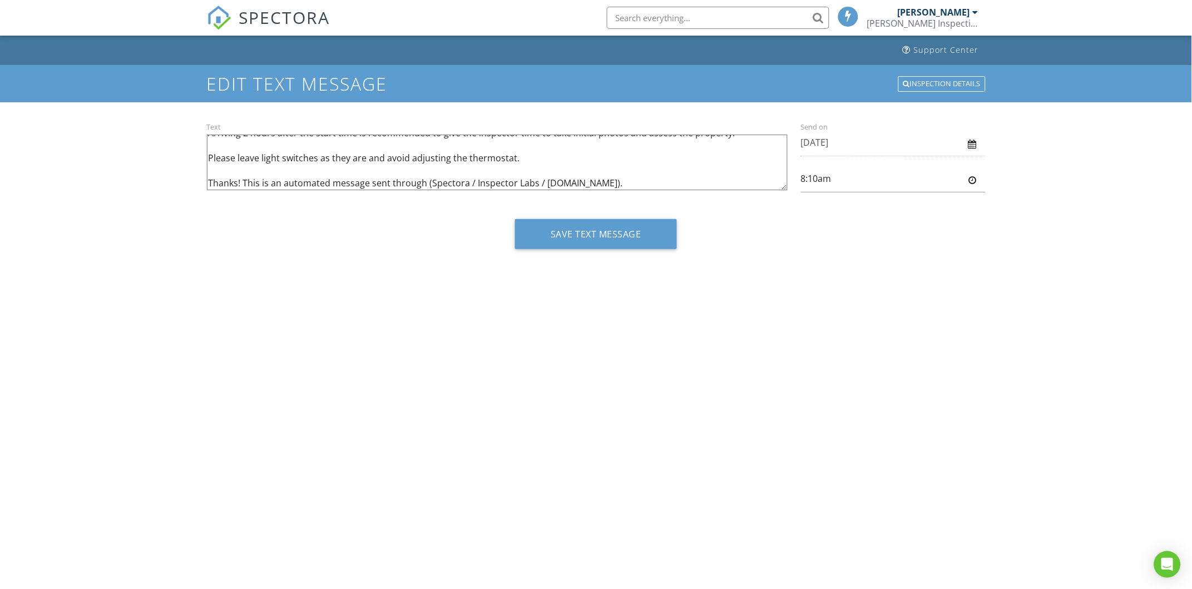
scroll to position [84, 0]
drag, startPoint x: 740, startPoint y: 147, endPoint x: 236, endPoint y: 149, distance: 504.1
click at [236, 149] on textarea "Hi Elijah, we'll be ready 10:00 am for your inspection. Let us know if you can …" at bounding box center [497, 163] width 581 height 56
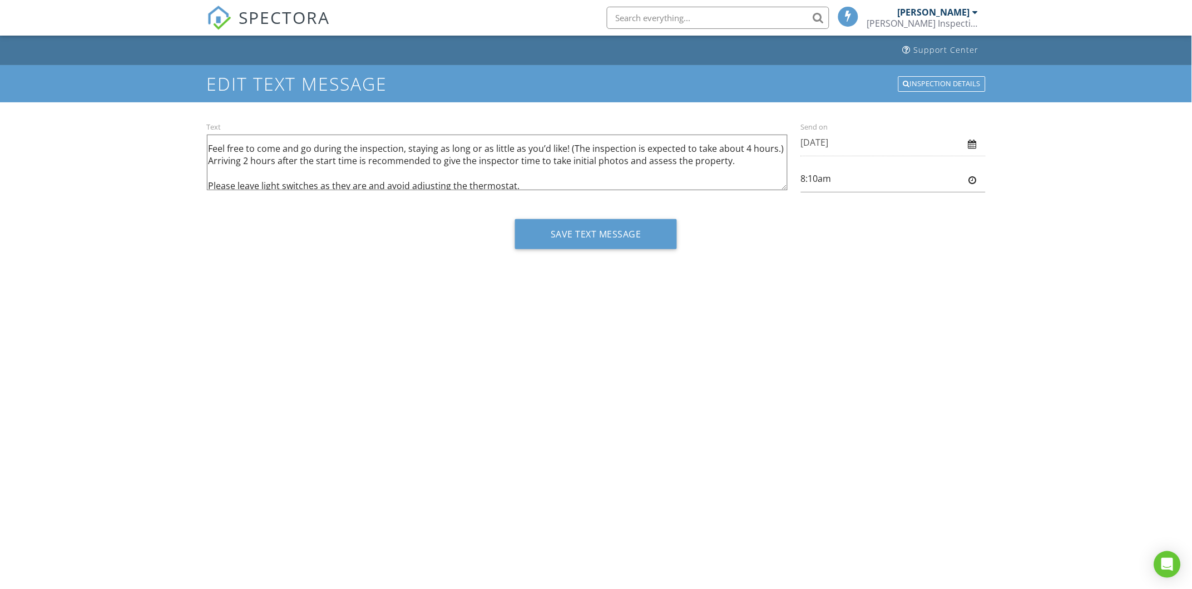
drag, startPoint x: 566, startPoint y: 175, endPoint x: 741, endPoint y: 177, distance: 174.2
click at [751, 178] on textarea "Hi Elijah, we'll be ready 10:00 am for your inspection. Let us know if you can …" at bounding box center [497, 163] width 581 height 56
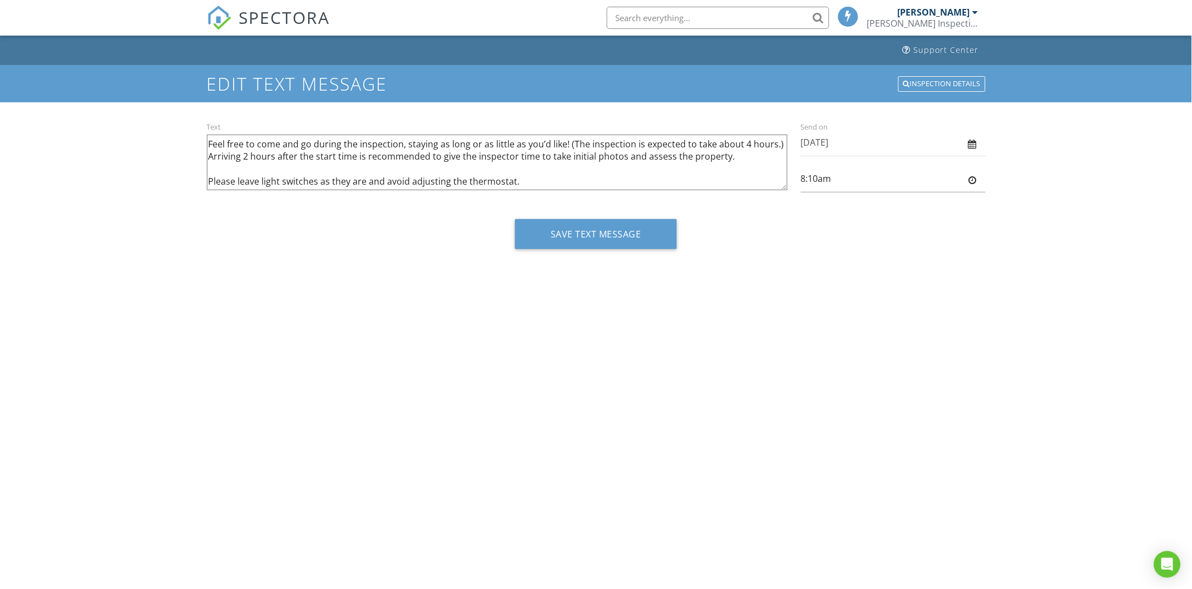
click at [676, 180] on textarea "Hi Elijah, we'll be ready 10:00 am for your inspection. Let us know if you can …" at bounding box center [497, 163] width 581 height 56
click at [566, 139] on textarea "Hi Elijah, we'll be ready 10:00 am for your inspection. Let us know if you can …" at bounding box center [497, 163] width 581 height 56
drag, startPoint x: 721, startPoint y: 148, endPoint x: 765, endPoint y: 167, distance: 47.3
click at [765, 167] on textarea "Hi Elijah, we'll be ready 10:00 am for your inspection. Let us know if you can …" at bounding box center [497, 163] width 581 height 56
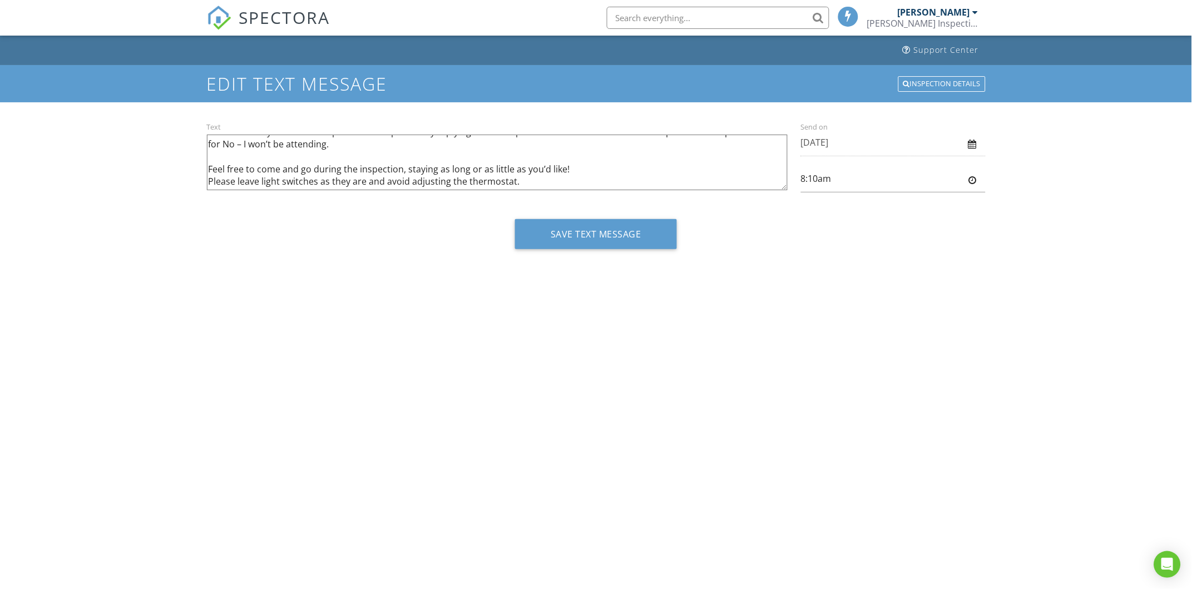
scroll to position [0, 0]
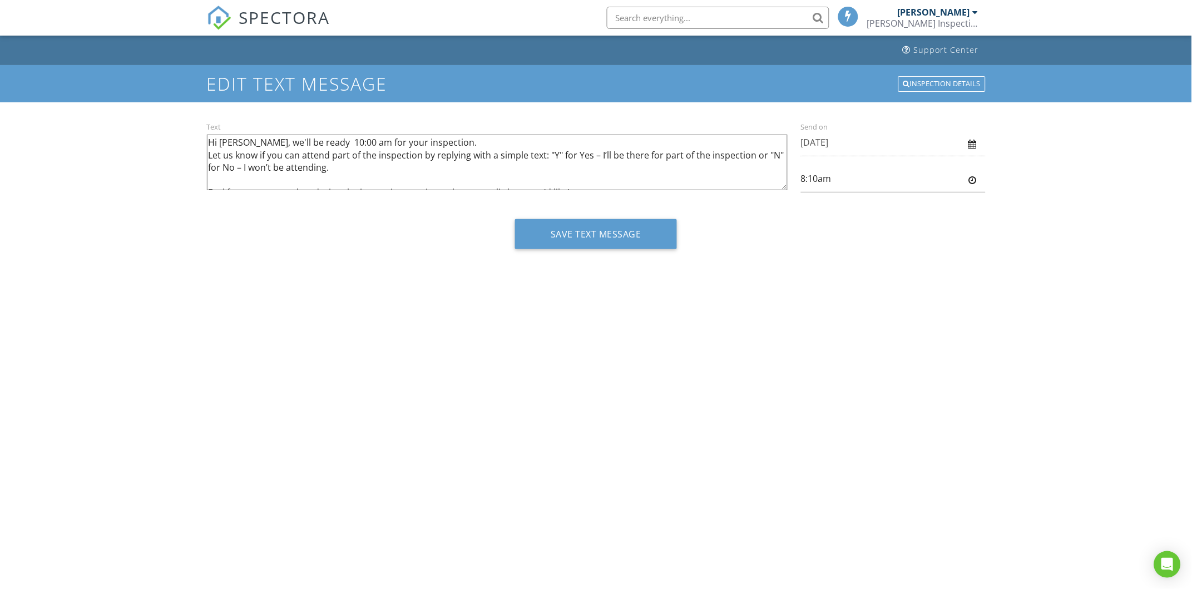
click at [453, 141] on textarea "Hi Elijah, we'll be ready 10:00 am for your inspection. Let us know if you can …" at bounding box center [497, 163] width 581 height 56
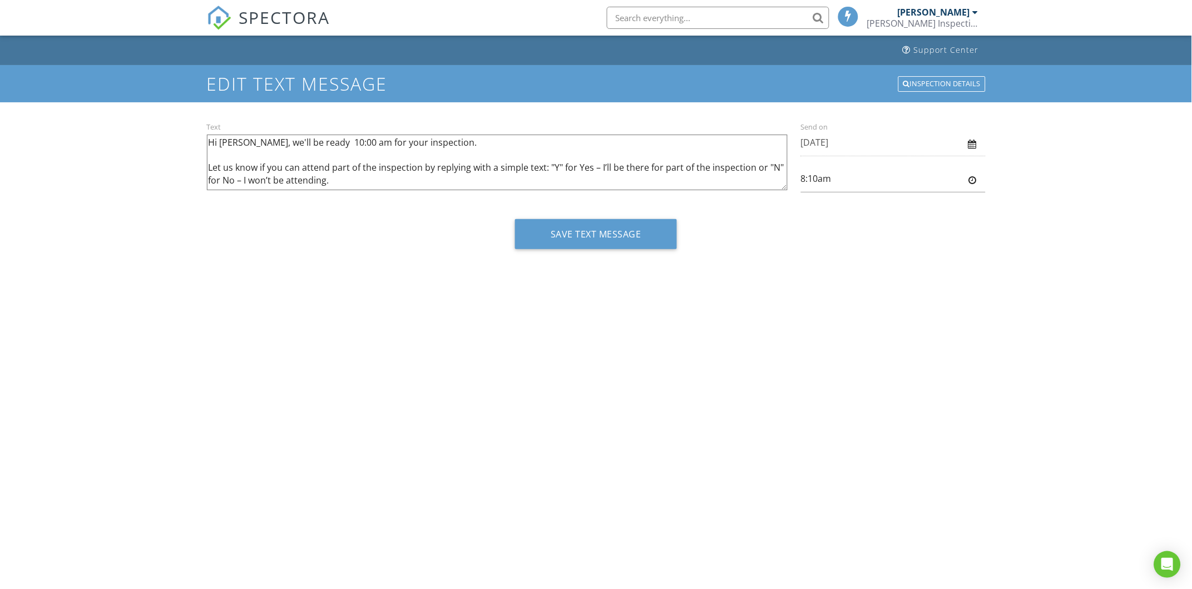
paste textarea "Arriving 2 hours after the start time is recommended to give the inspector time…"
click at [435, 144] on textarea "Hi Elijah, we'll be ready 10:00 am for your inspection. Let us know if you can …" at bounding box center [497, 163] width 581 height 56
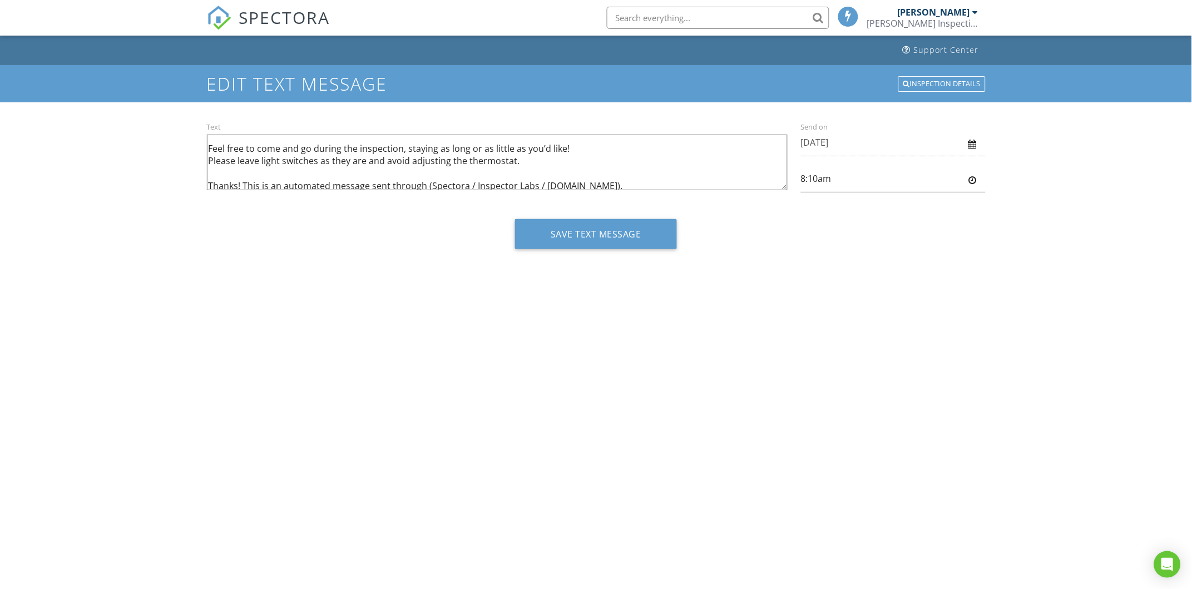
scroll to position [72, 0]
type textarea "Hi [PERSON_NAME], we'll be ready 10:00 am for your inspection. Arriving 2 hours…"
click at [613, 236] on button "Save Text Message" at bounding box center [596, 234] width 162 height 30
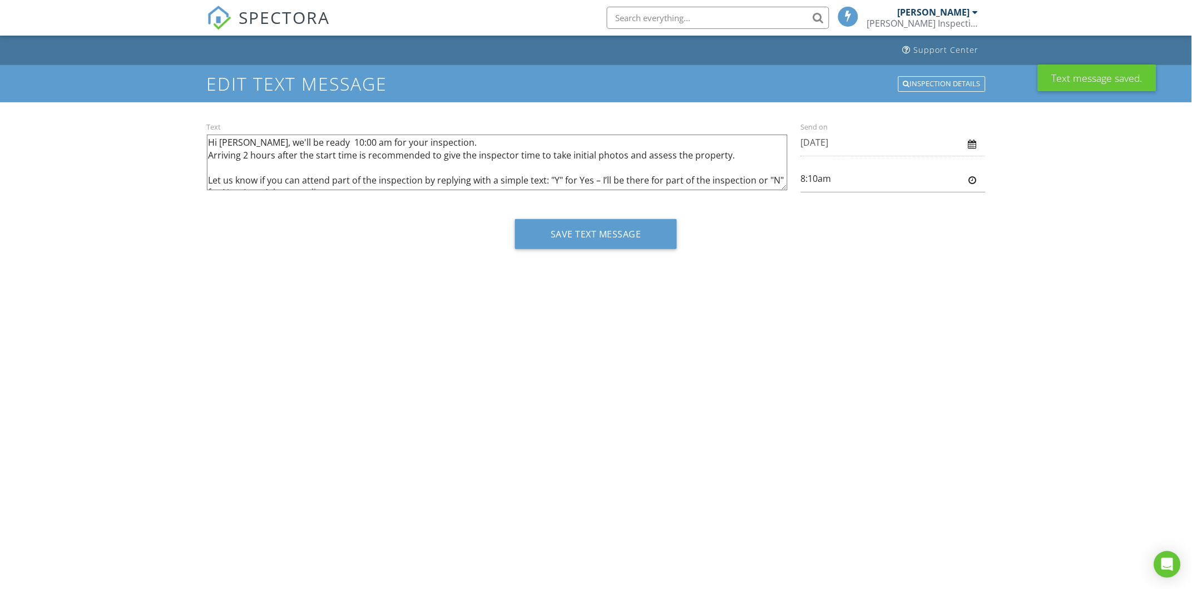
drag, startPoint x: 929, startPoint y: 85, endPoint x: 922, endPoint y: 86, distance: 6.8
click at [929, 85] on div "Inspection Details" at bounding box center [942, 84] width 87 height 16
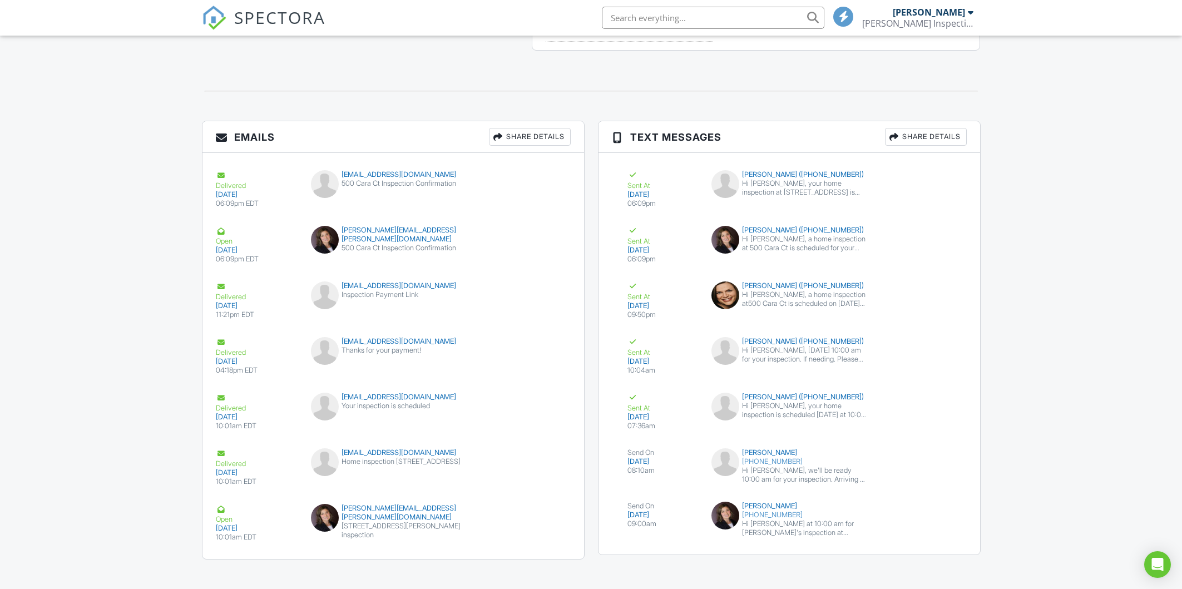
scroll to position [1358, 0]
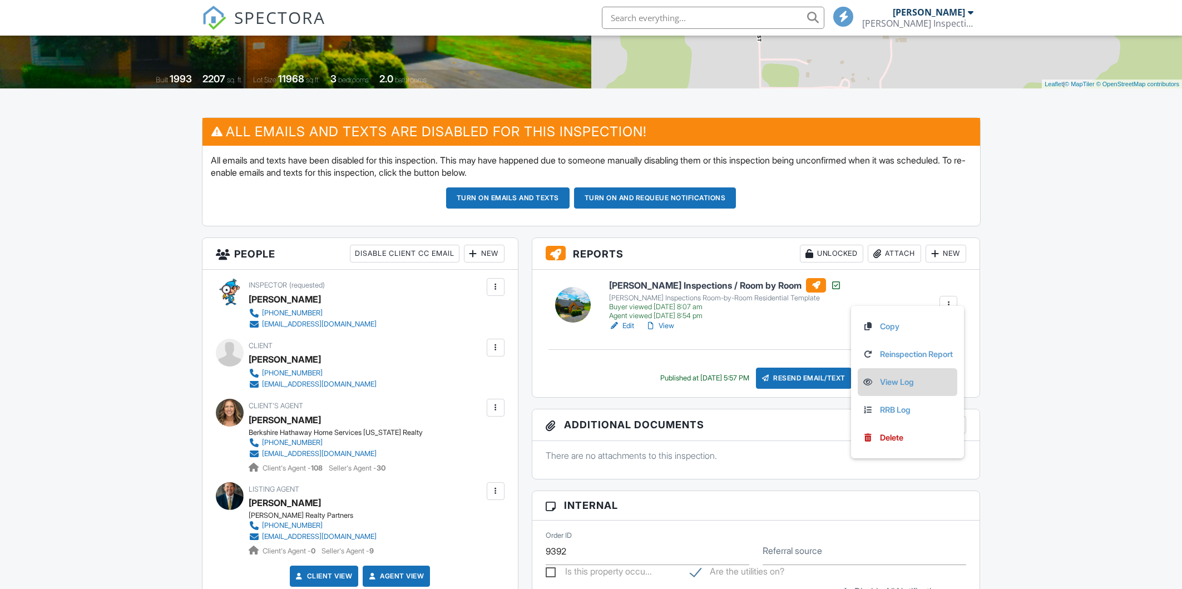
click at [895, 379] on link "View Log" at bounding box center [907, 382] width 91 height 12
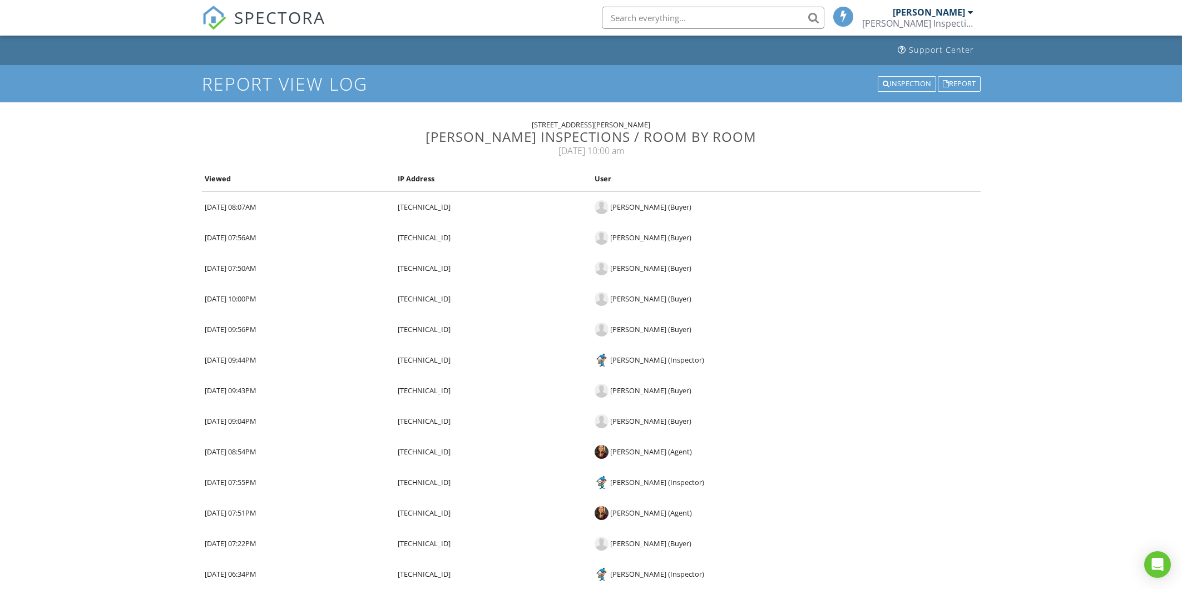
click at [970, 72] on div "Report View Log Inspection Report" at bounding box center [591, 83] width 1182 height 37
click at [969, 83] on div "Report" at bounding box center [959, 84] width 43 height 16
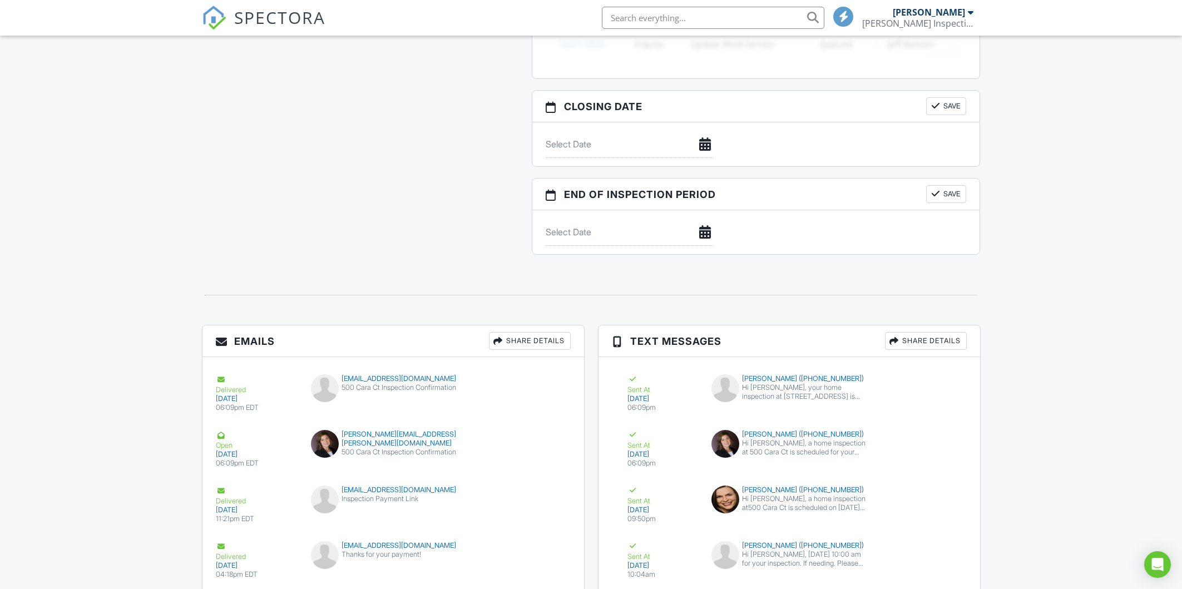
scroll to position [1358, 0]
